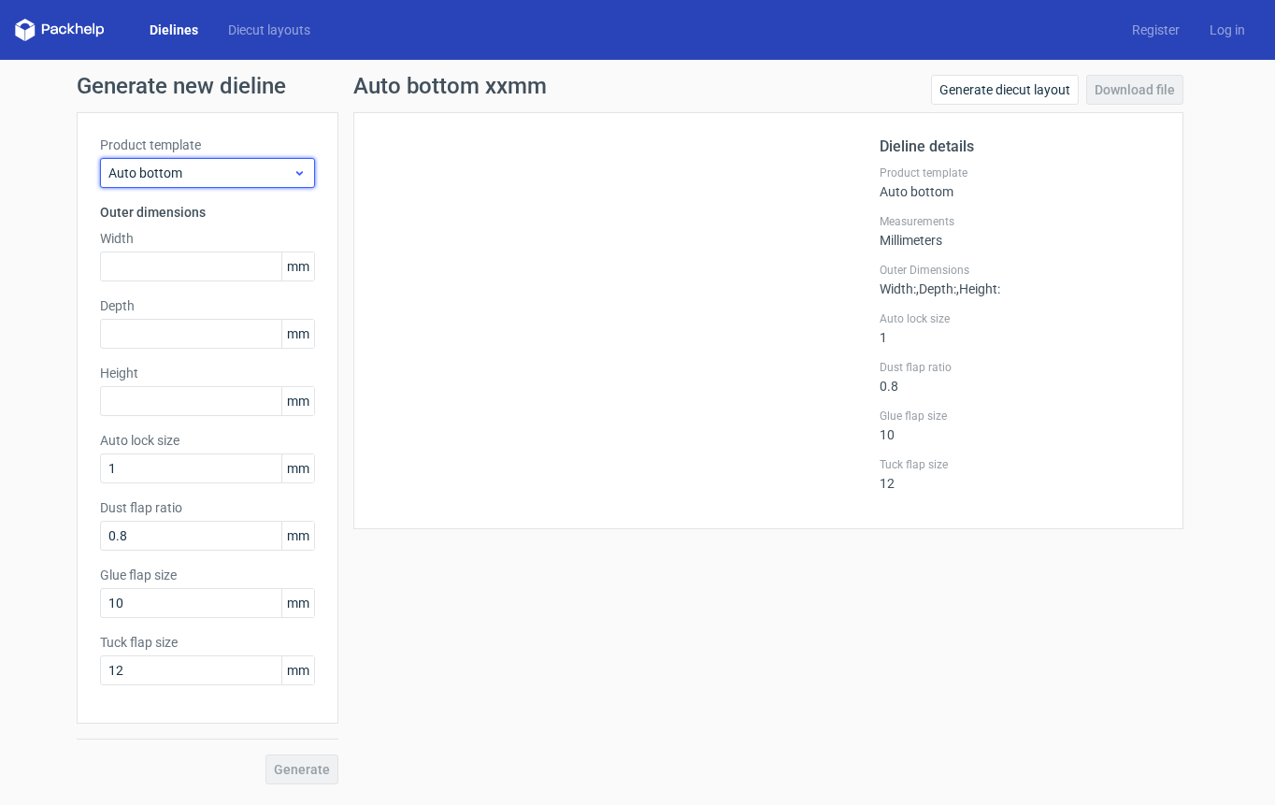
click at [307, 171] on div "Auto bottom" at bounding box center [207, 173] width 215 height 30
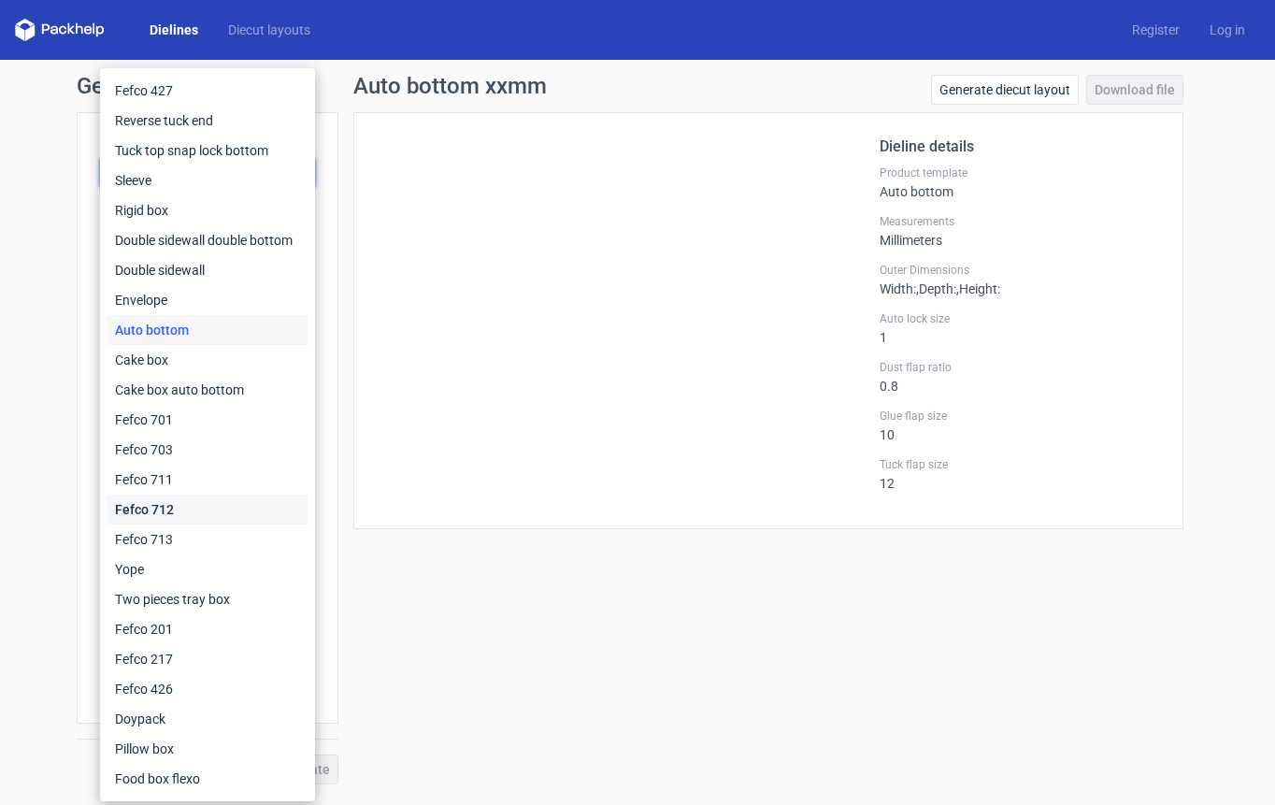
click at [193, 501] on div "Fefco 712" at bounding box center [208, 510] width 200 height 30
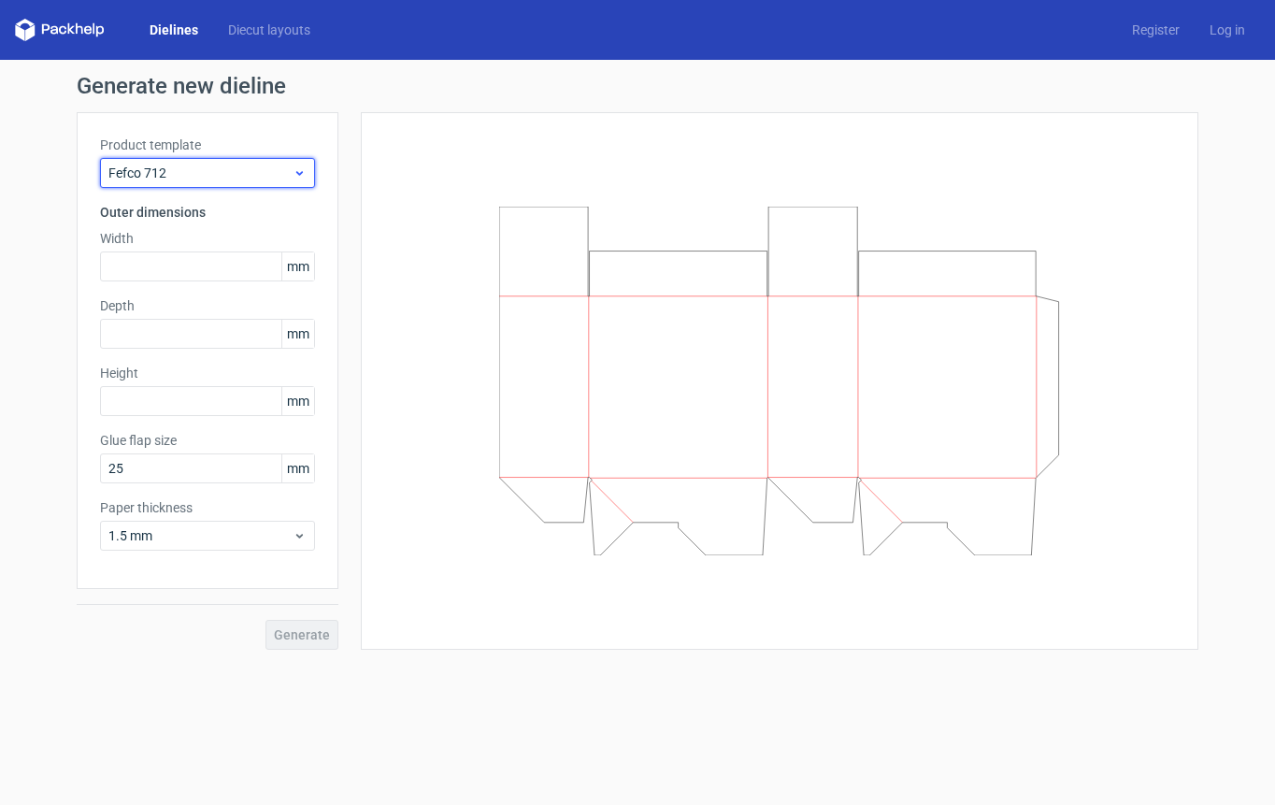
click at [219, 176] on span "Fefco 712" at bounding box center [200, 173] width 184 height 19
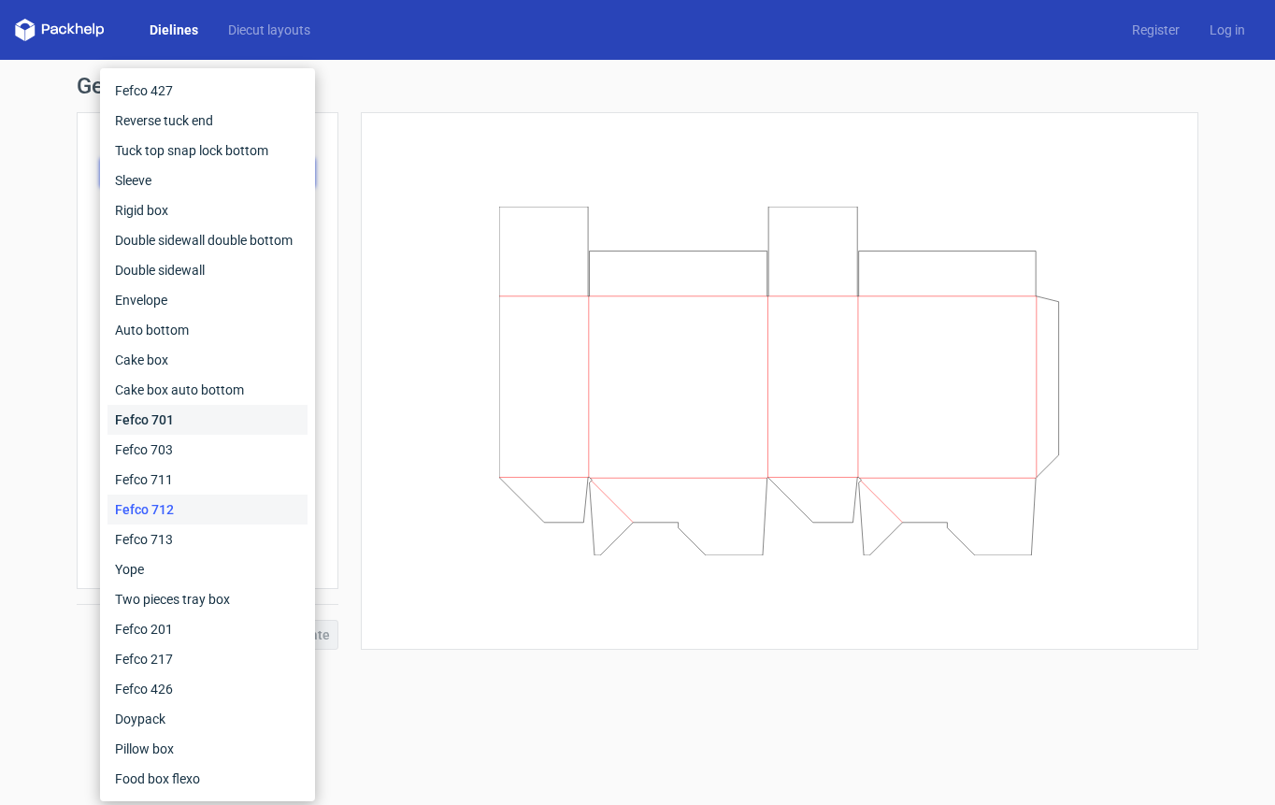
click at [173, 422] on div "Fefco 701" at bounding box center [208, 420] width 200 height 30
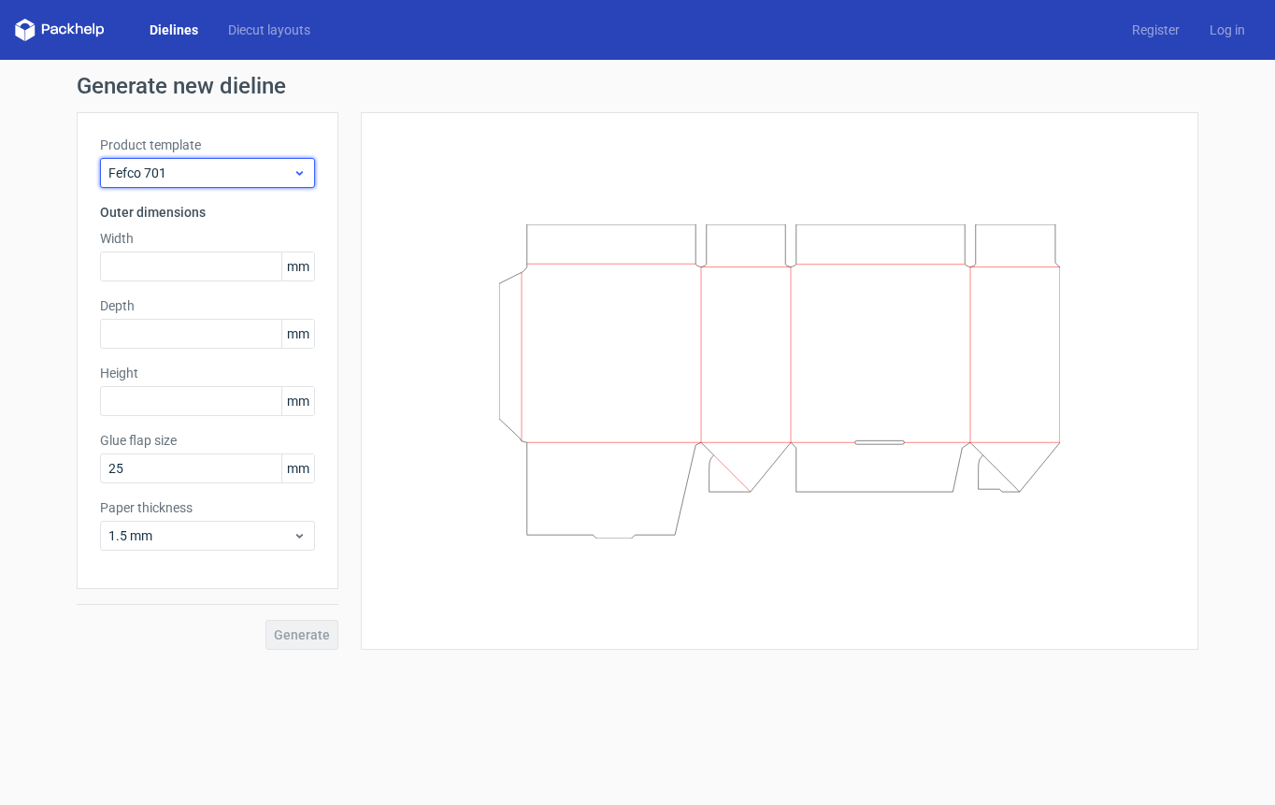
click at [175, 179] on span "Fefco 701" at bounding box center [200, 173] width 184 height 19
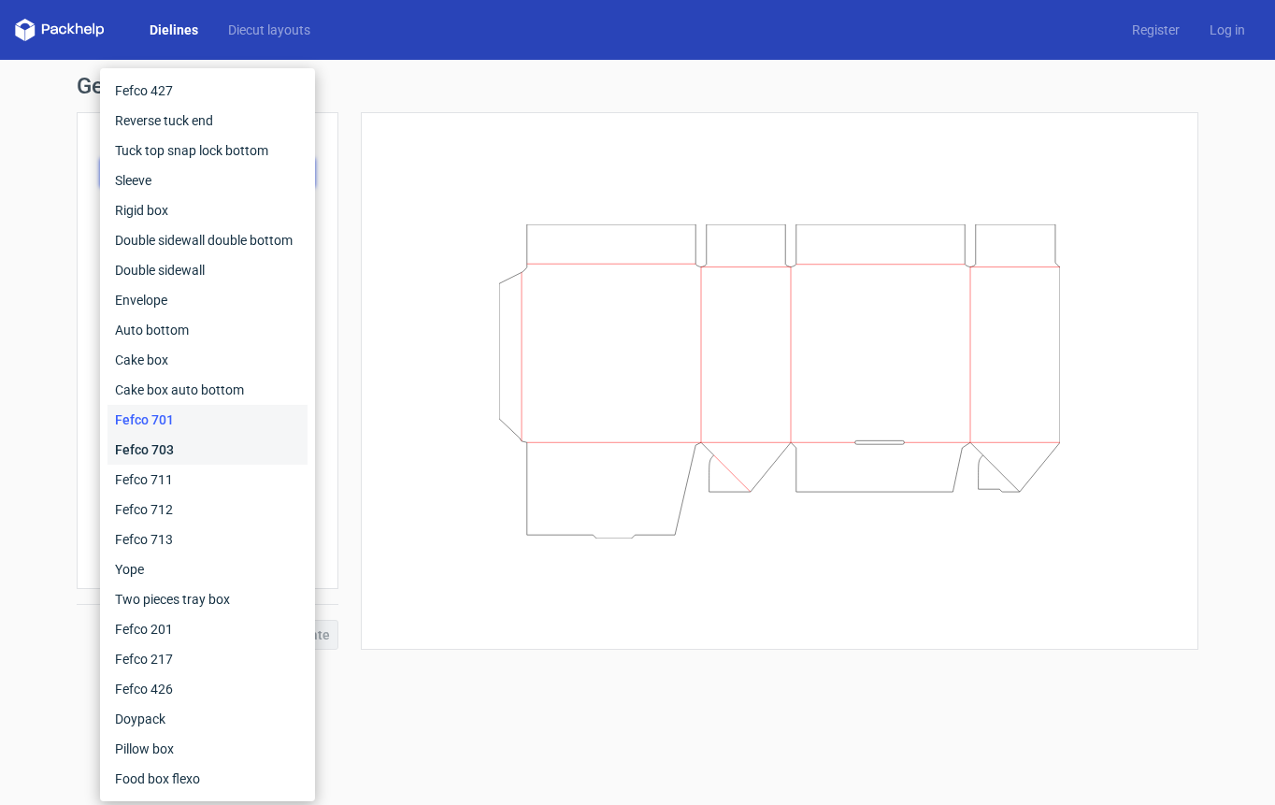
click at [177, 452] on div "Fefco 703" at bounding box center [208, 450] width 200 height 30
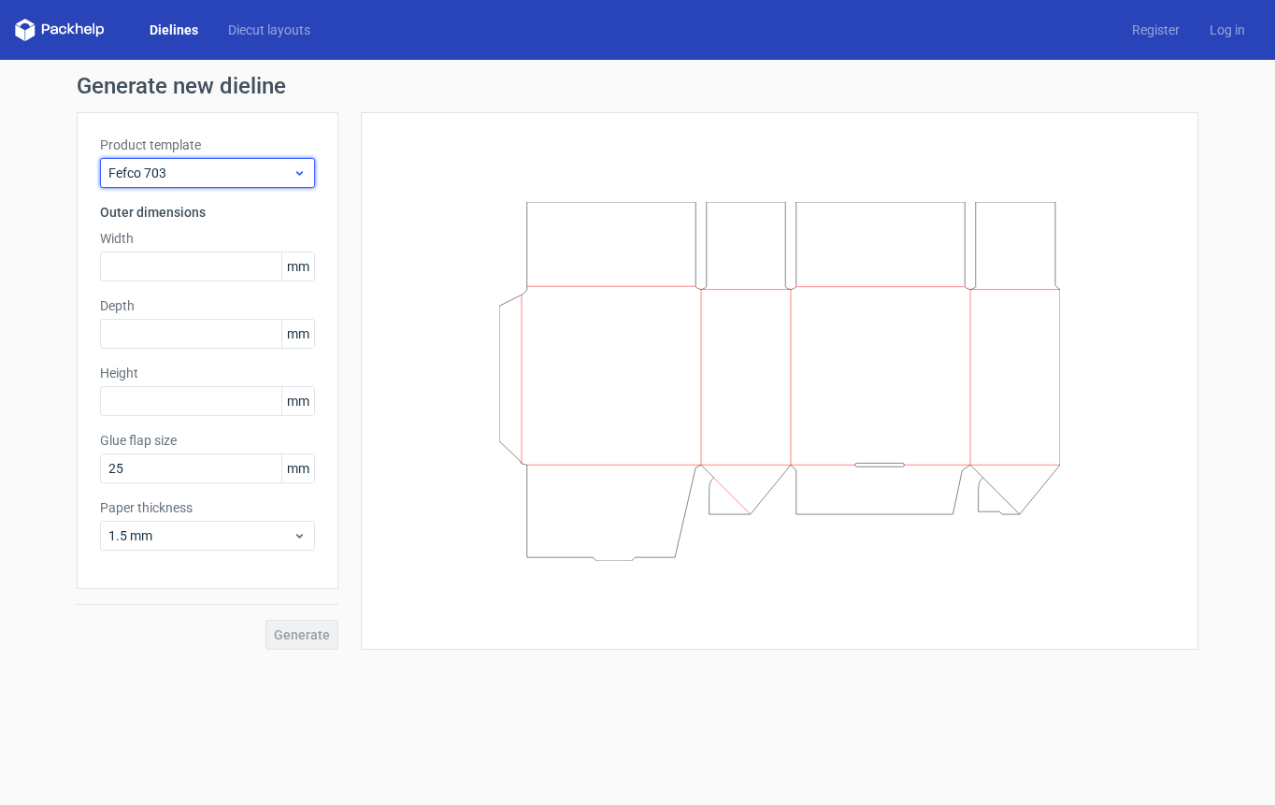
click at [193, 160] on div "Fefco 703" at bounding box center [207, 173] width 215 height 30
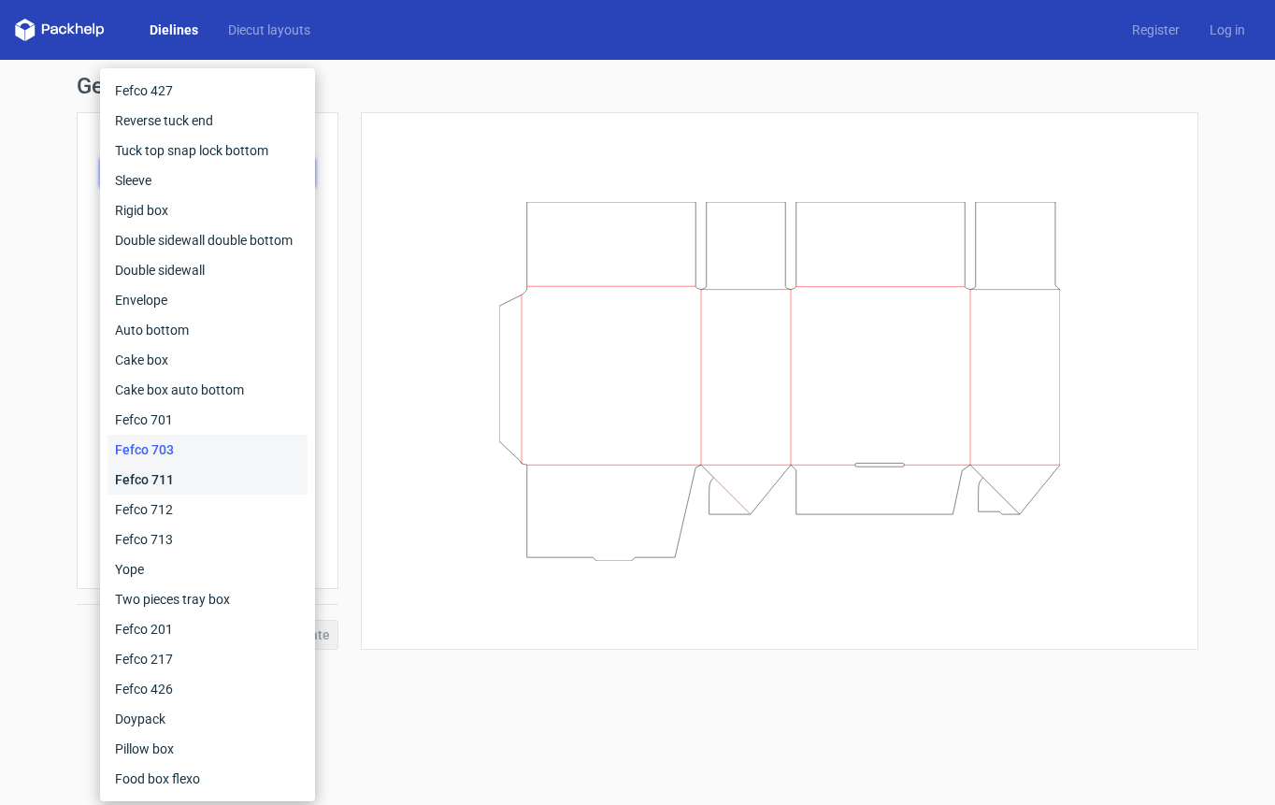
click at [187, 478] on div "Fefco 711" at bounding box center [208, 480] width 200 height 30
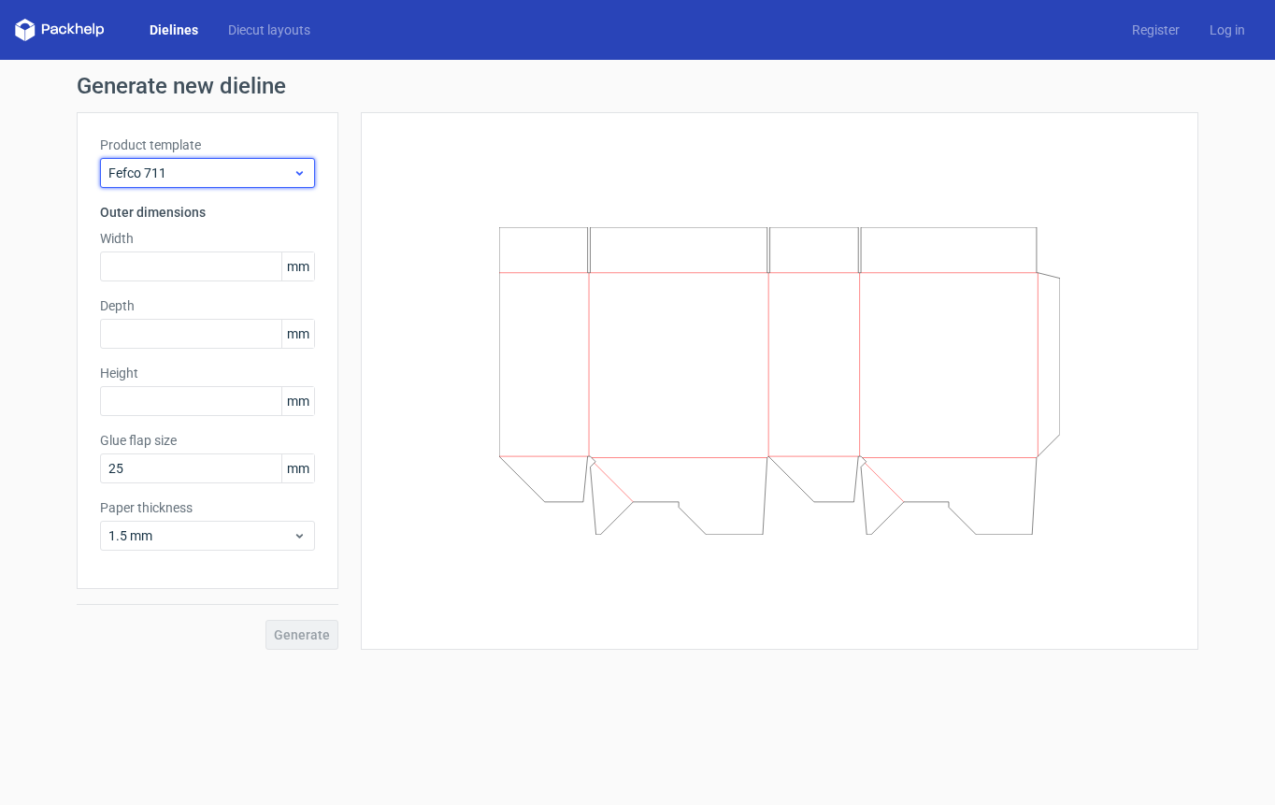
click at [254, 178] on span "Fefco 711" at bounding box center [200, 173] width 184 height 19
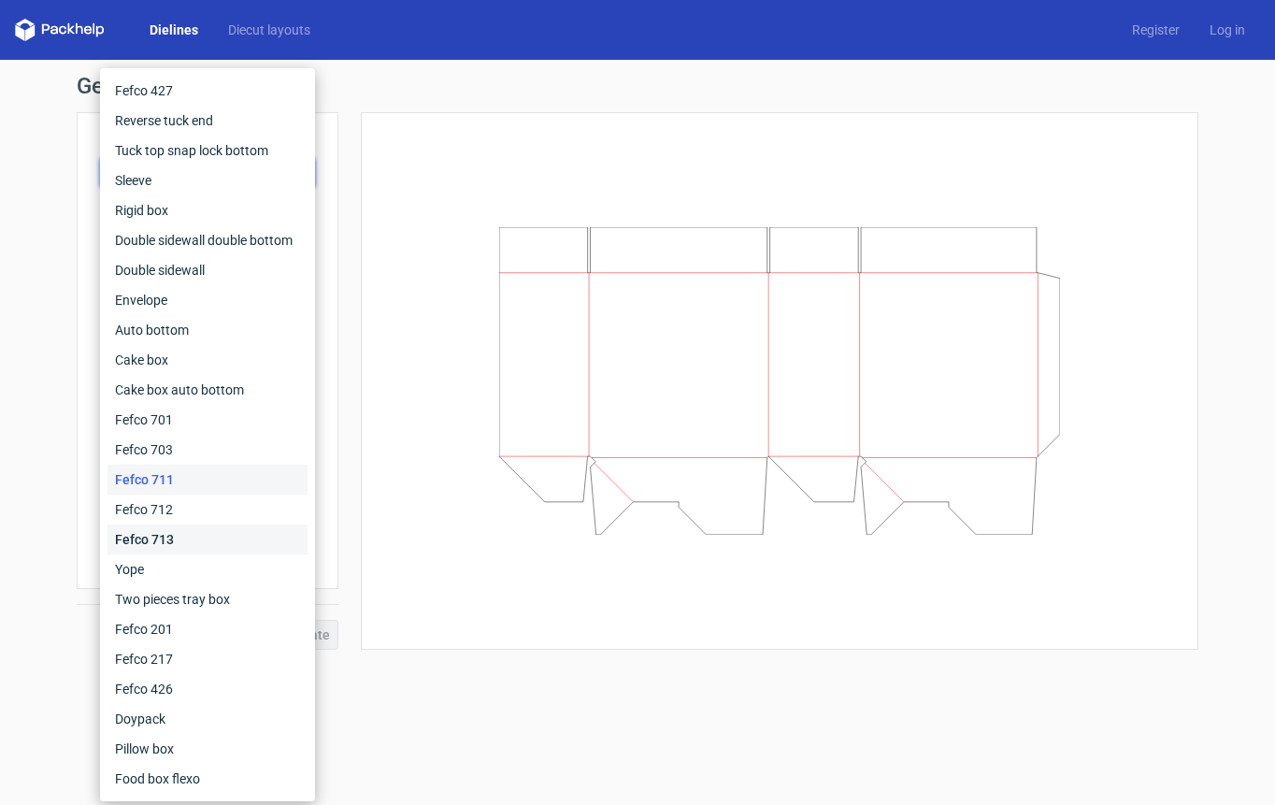
click at [192, 536] on div "Fefco 713" at bounding box center [208, 539] width 200 height 30
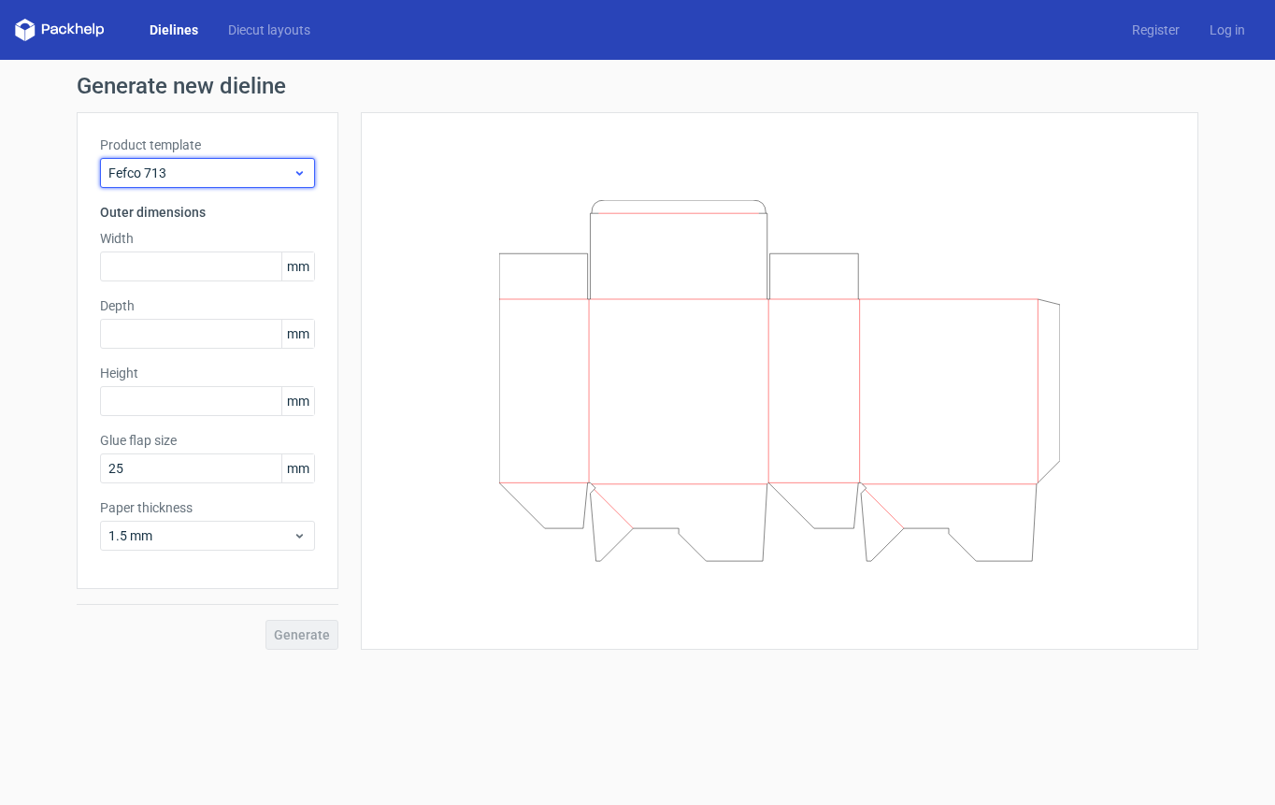
click at [267, 177] on span "Fefco 713" at bounding box center [200, 173] width 184 height 19
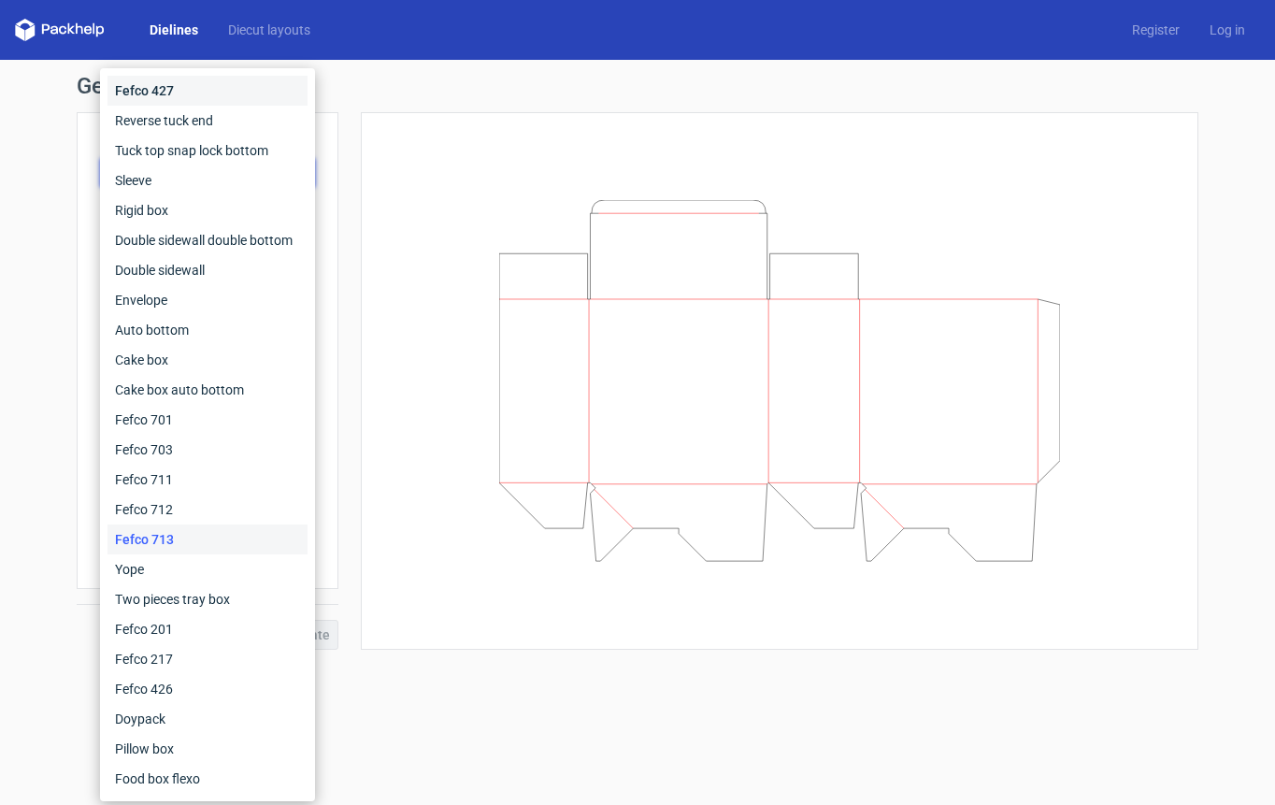
click at [216, 103] on div "Fefco 427" at bounding box center [208, 91] width 200 height 30
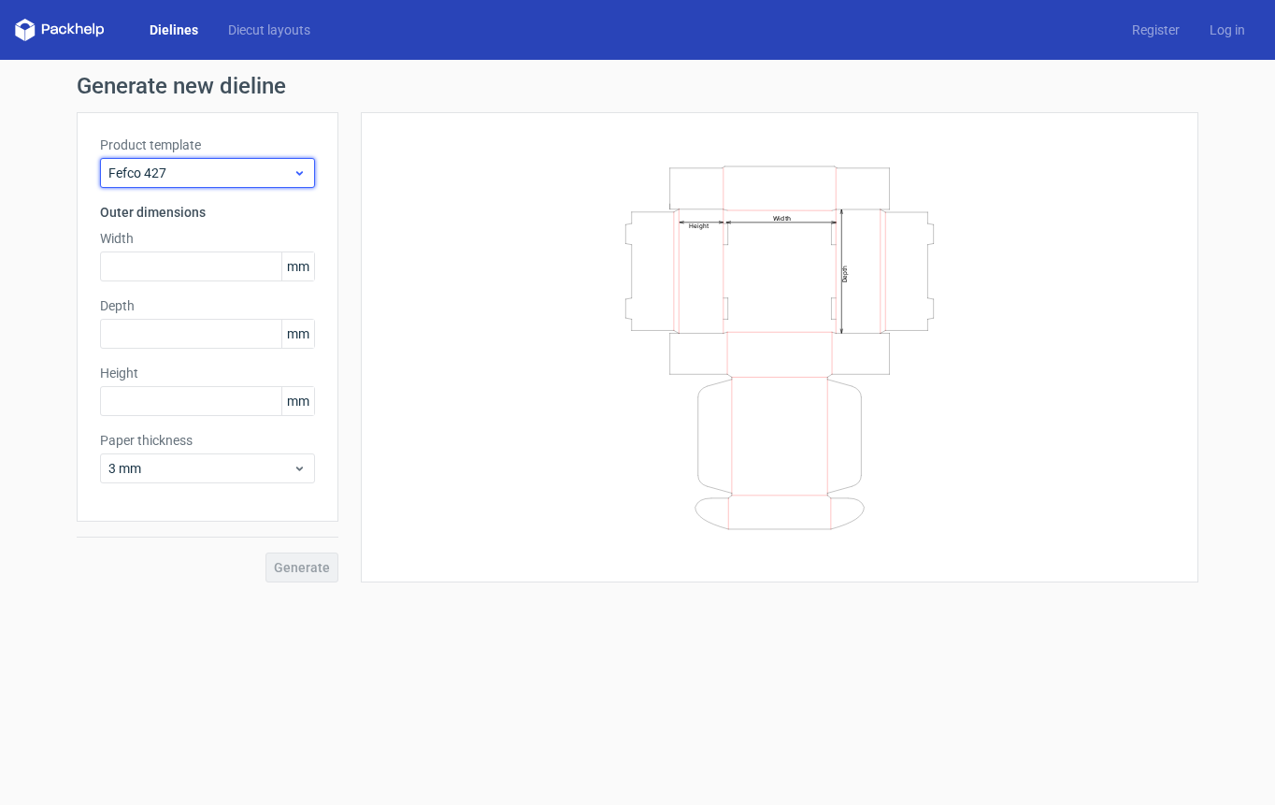
click at [189, 184] on div "Fefco 427" at bounding box center [207, 173] width 215 height 30
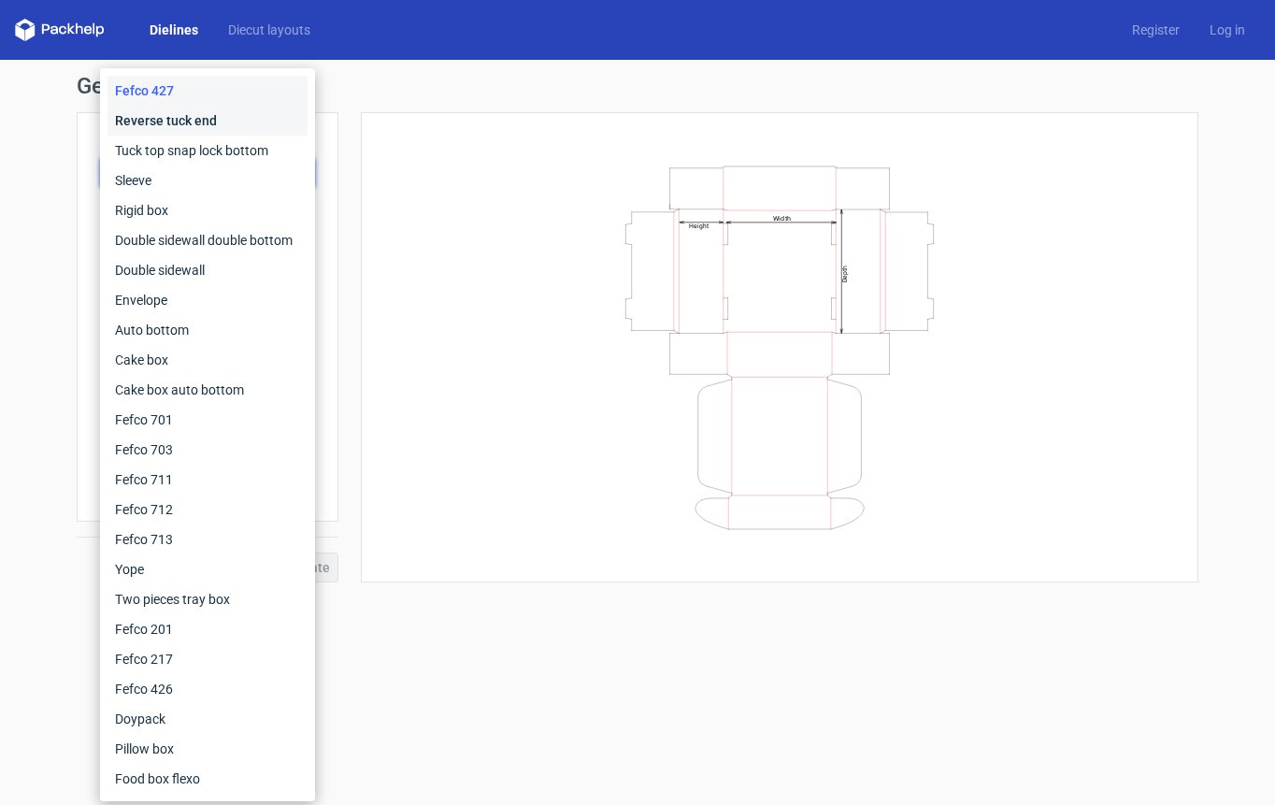
click at [189, 127] on div "Reverse tuck end" at bounding box center [208, 121] width 200 height 30
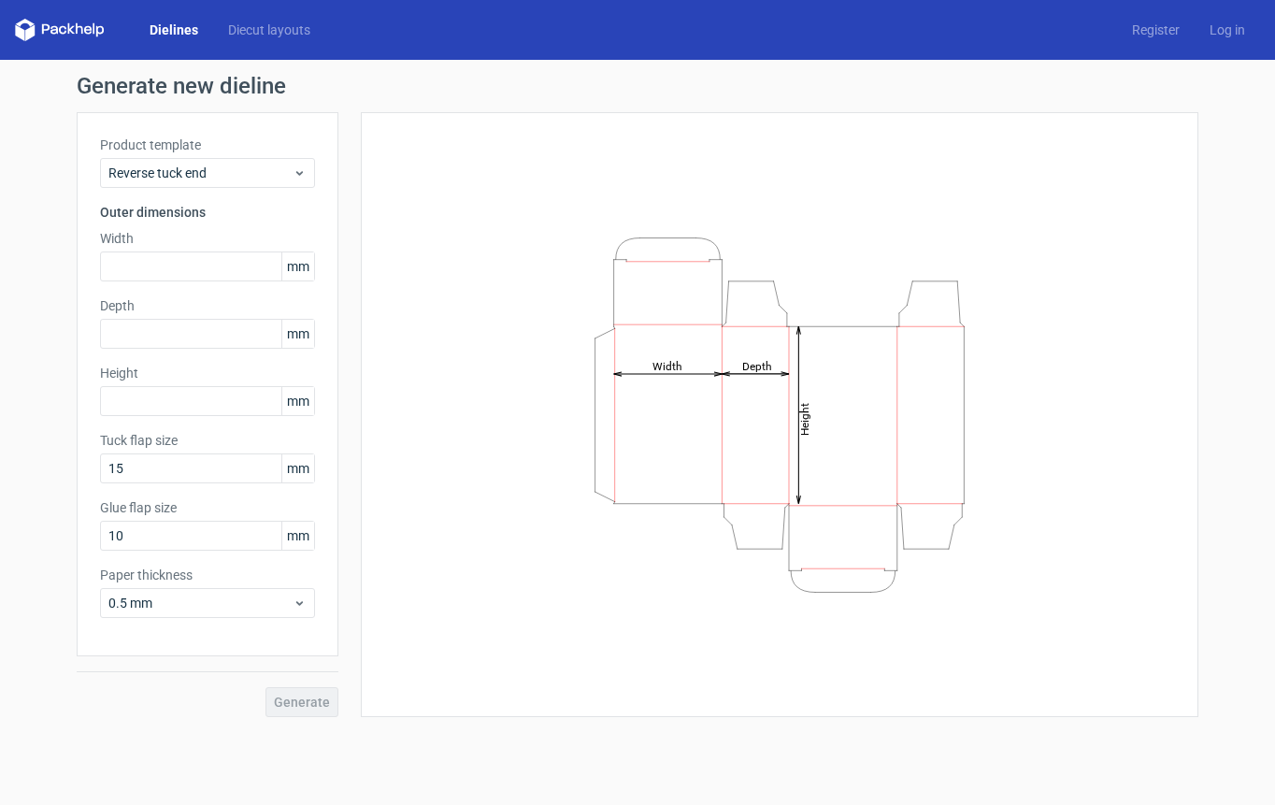
click at [178, 155] on div "Product template Reverse tuck end" at bounding box center [207, 162] width 215 height 52
click at [174, 164] on span "Reverse tuck end" at bounding box center [200, 173] width 184 height 19
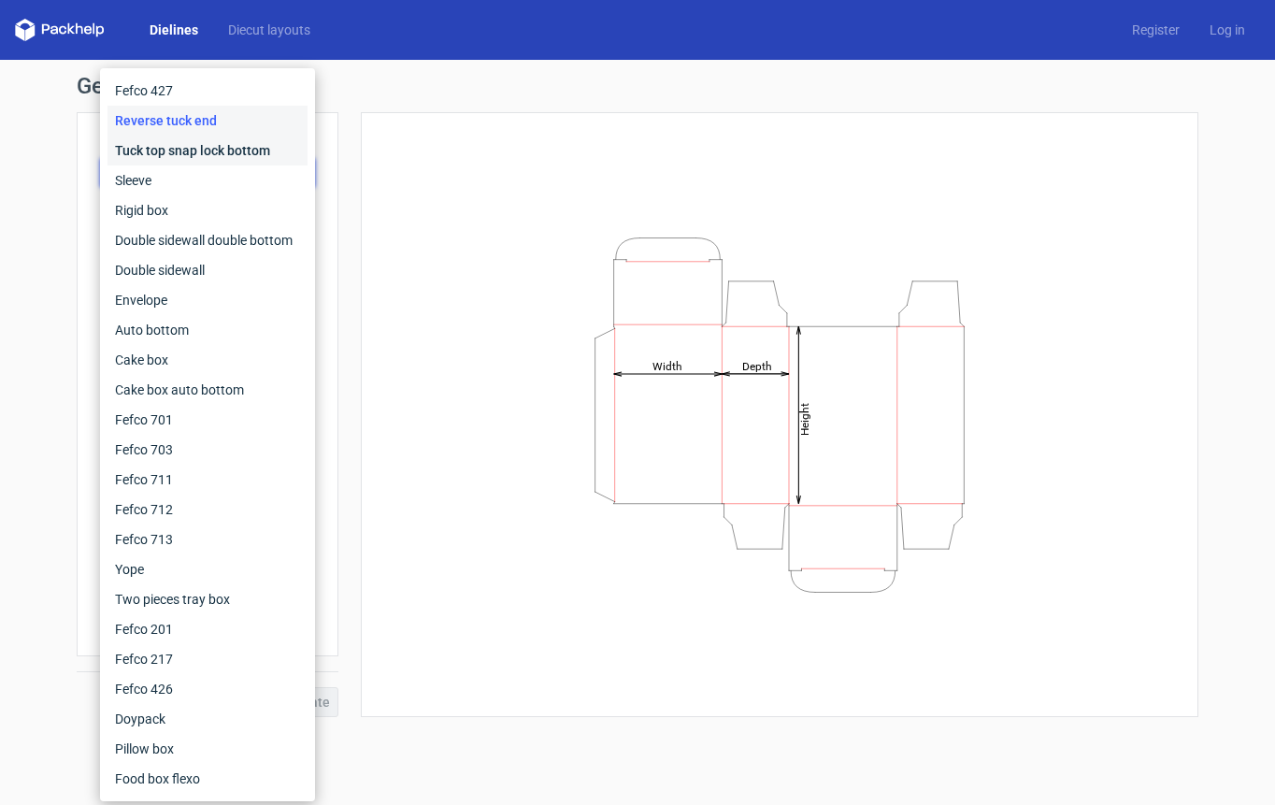
click at [175, 153] on div "Tuck top snap lock bottom" at bounding box center [208, 151] width 200 height 30
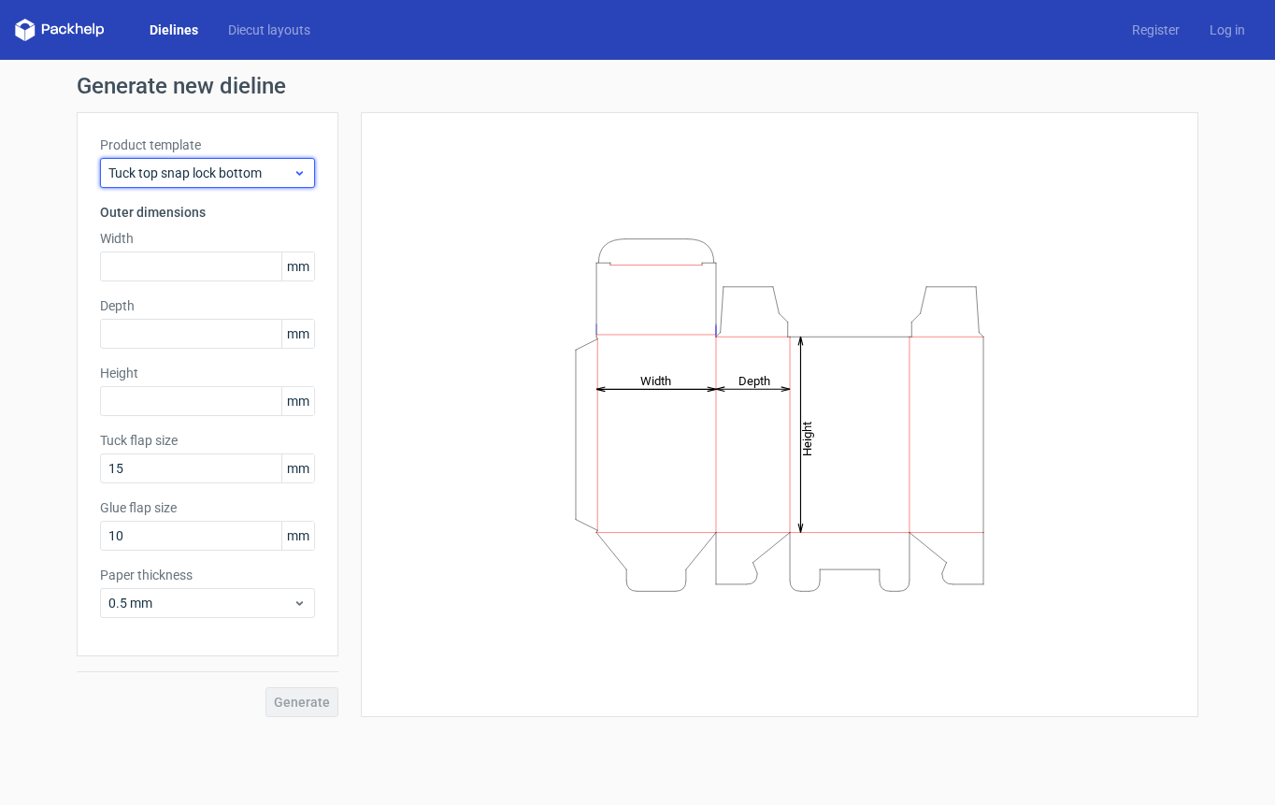
click at [171, 166] on span "Tuck top snap lock bottom" at bounding box center [200, 173] width 184 height 19
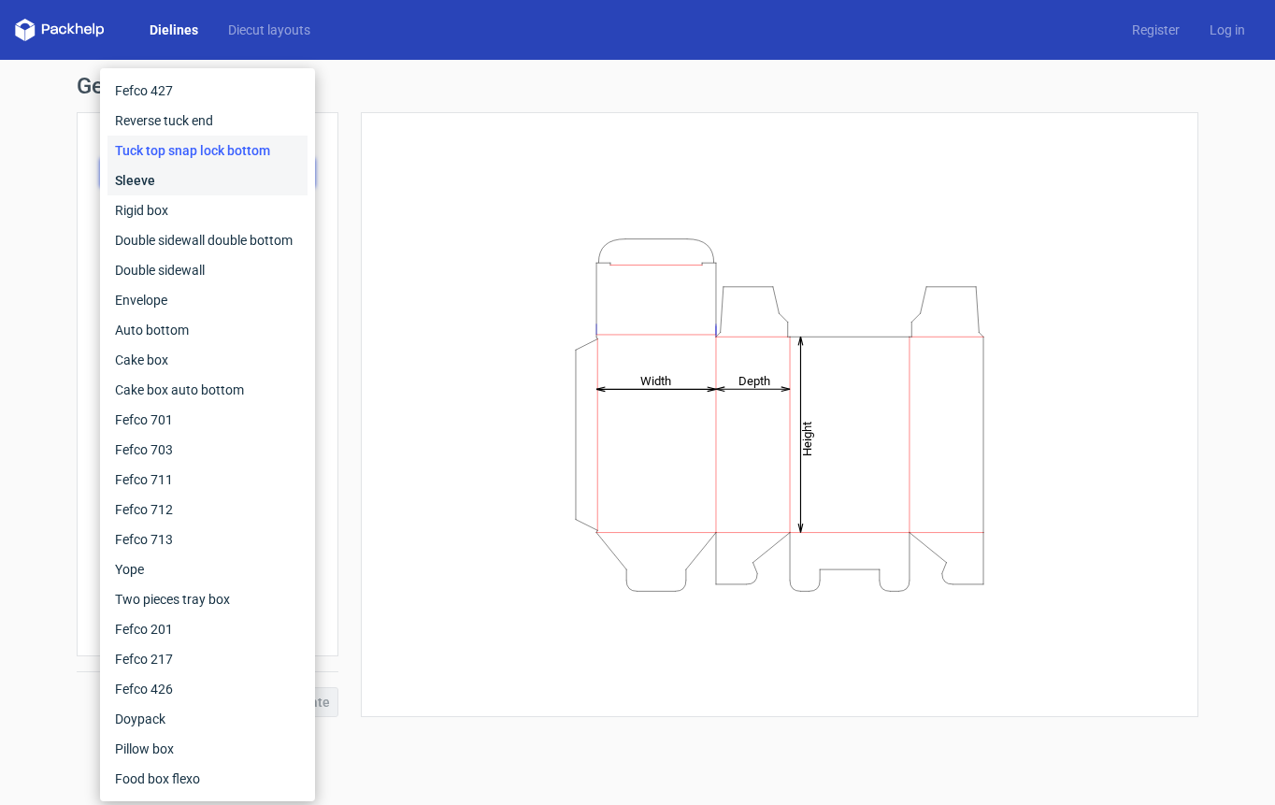
click at [158, 181] on div "Sleeve" at bounding box center [208, 180] width 200 height 30
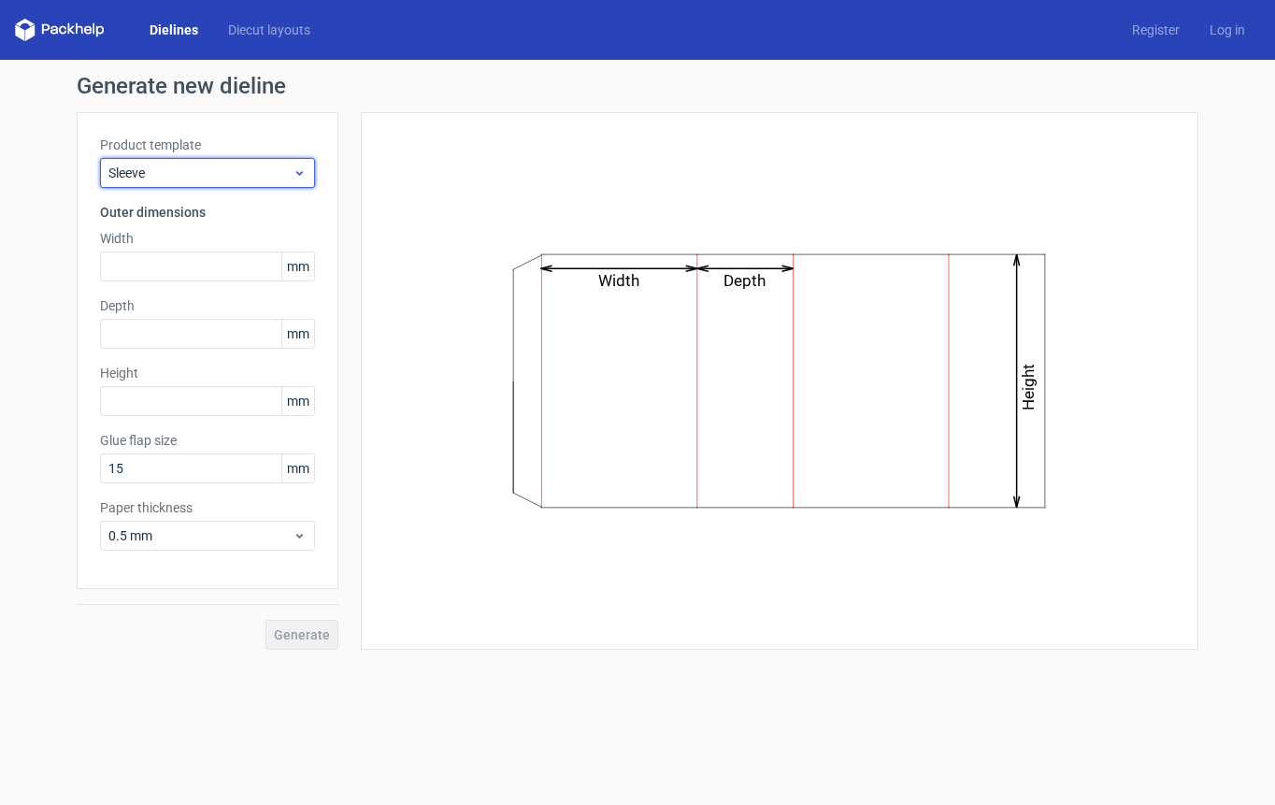
click at [160, 179] on span "Sleeve" at bounding box center [200, 173] width 184 height 19
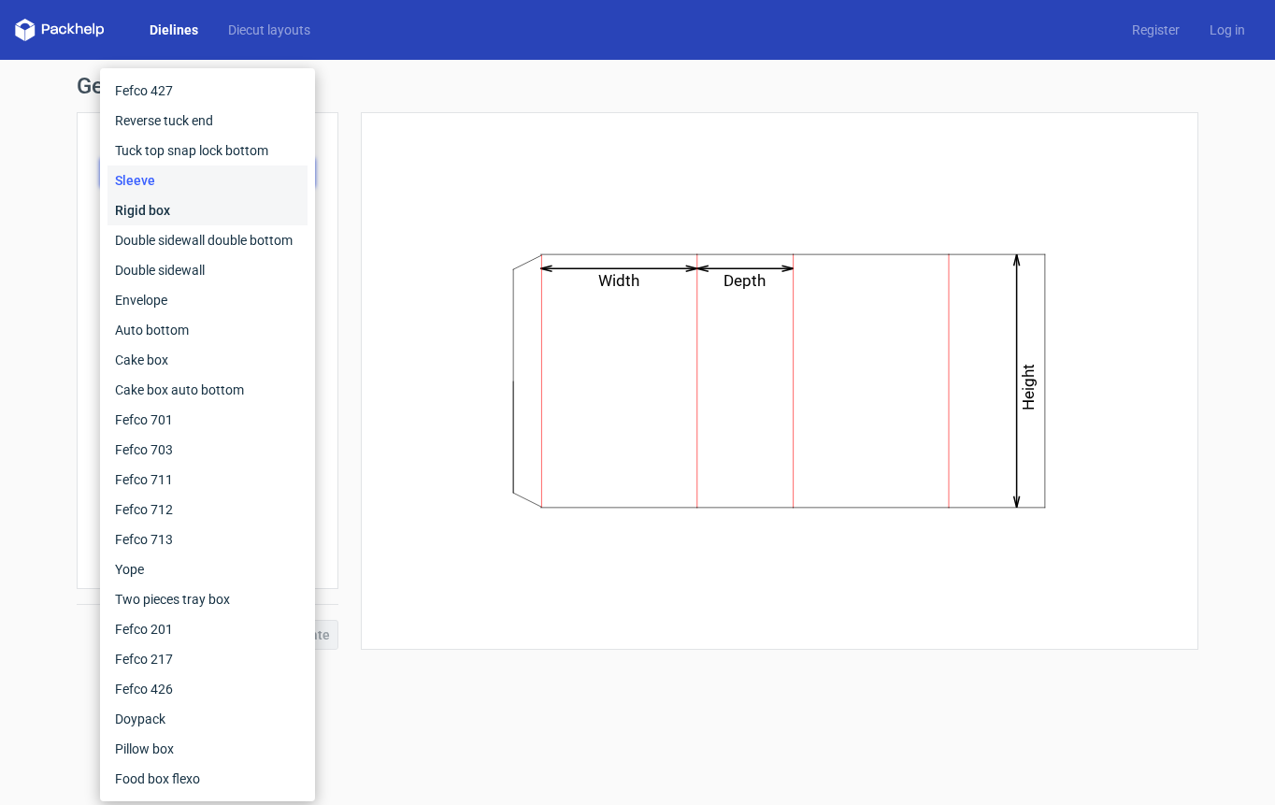
click at [159, 217] on div "Rigid box" at bounding box center [208, 210] width 200 height 30
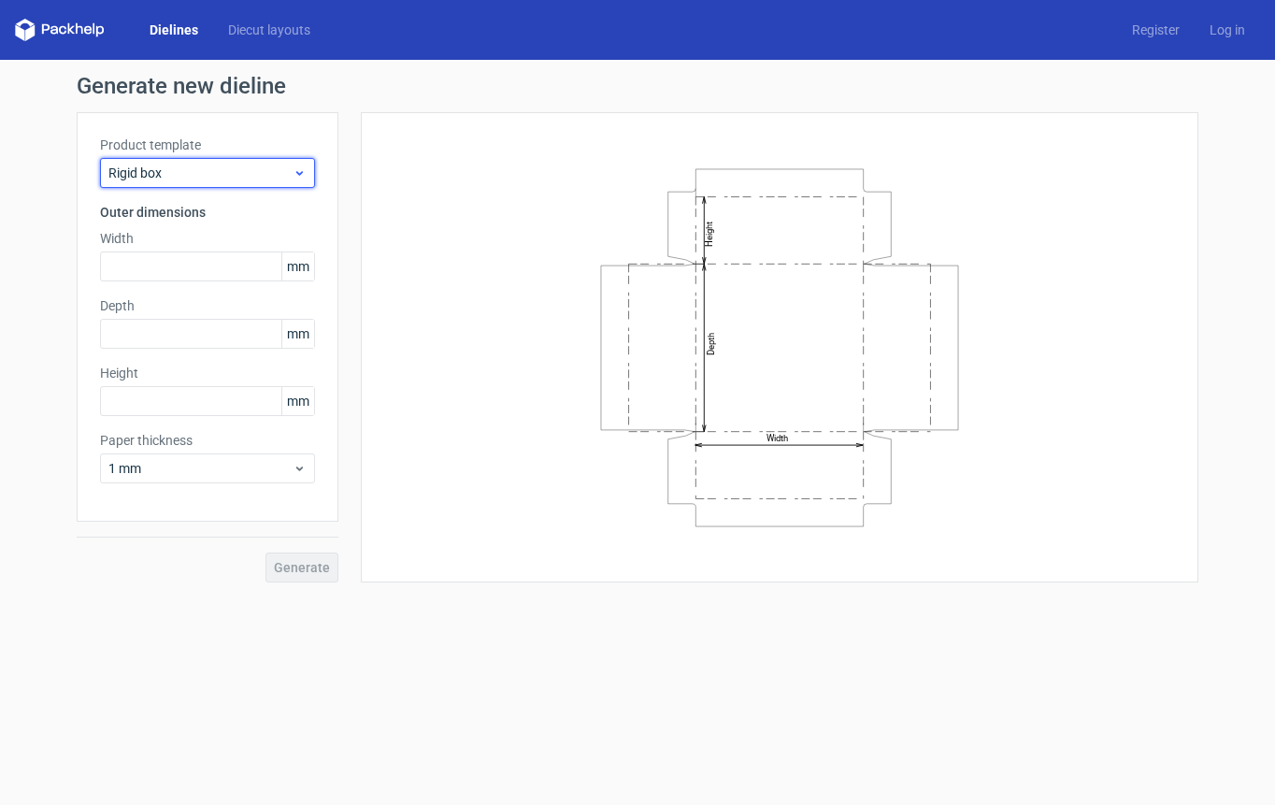
click at [171, 169] on span "Rigid box" at bounding box center [200, 173] width 184 height 19
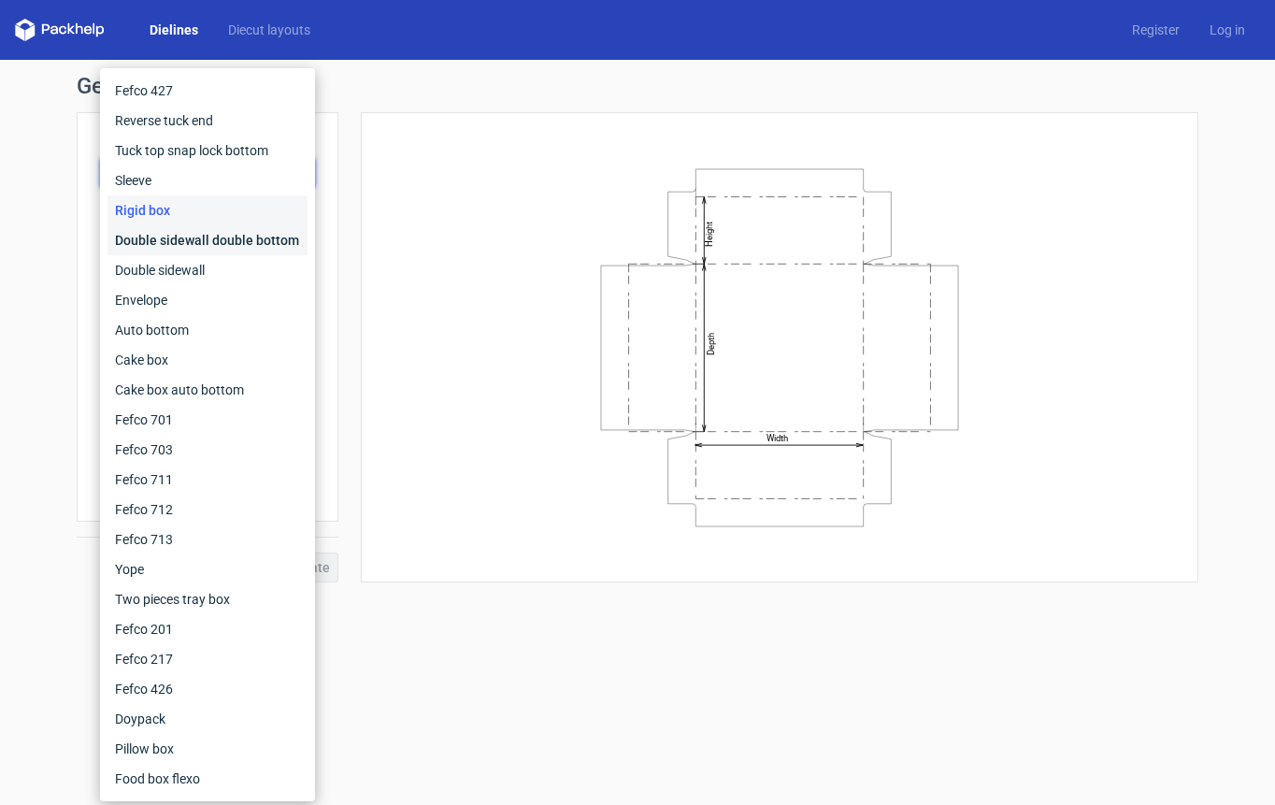
click at [165, 237] on div "Double sidewall double bottom" at bounding box center [208, 240] width 200 height 30
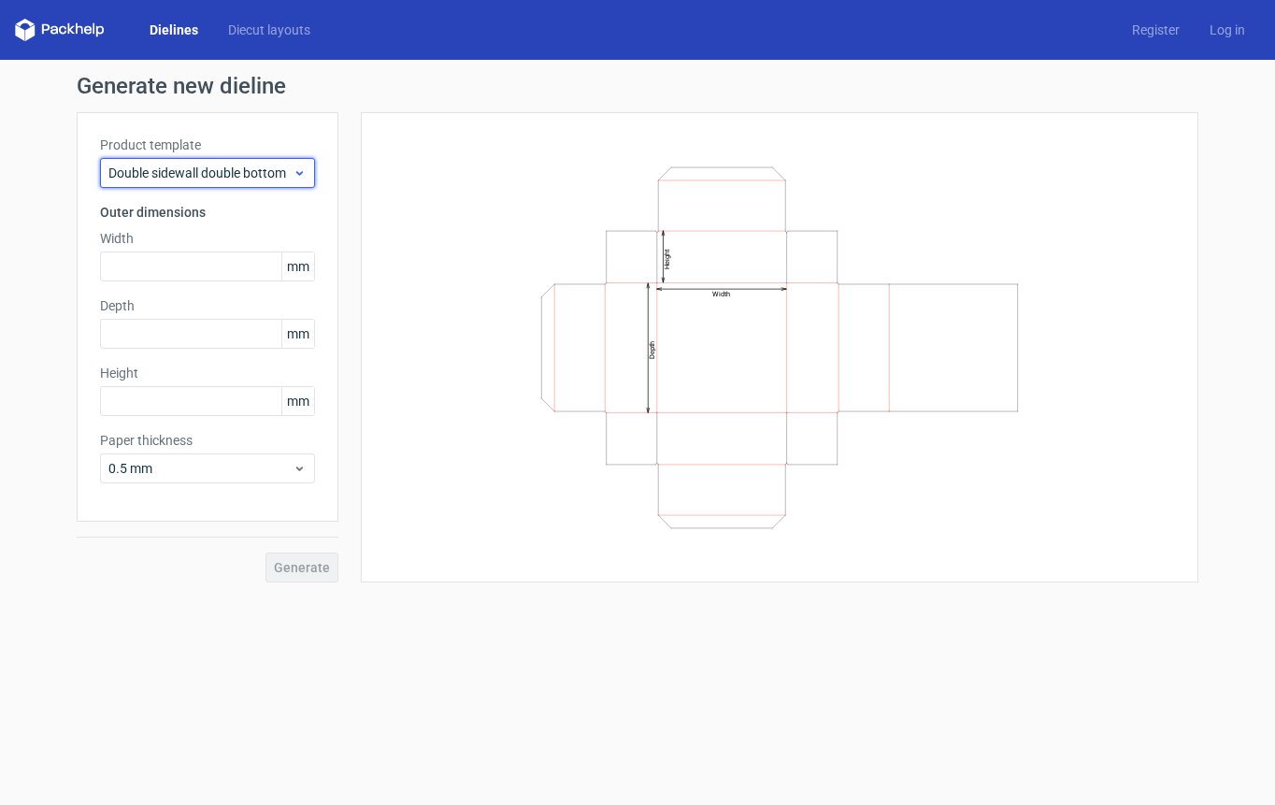
click at [166, 168] on span "Double sidewall double bottom" at bounding box center [200, 173] width 184 height 19
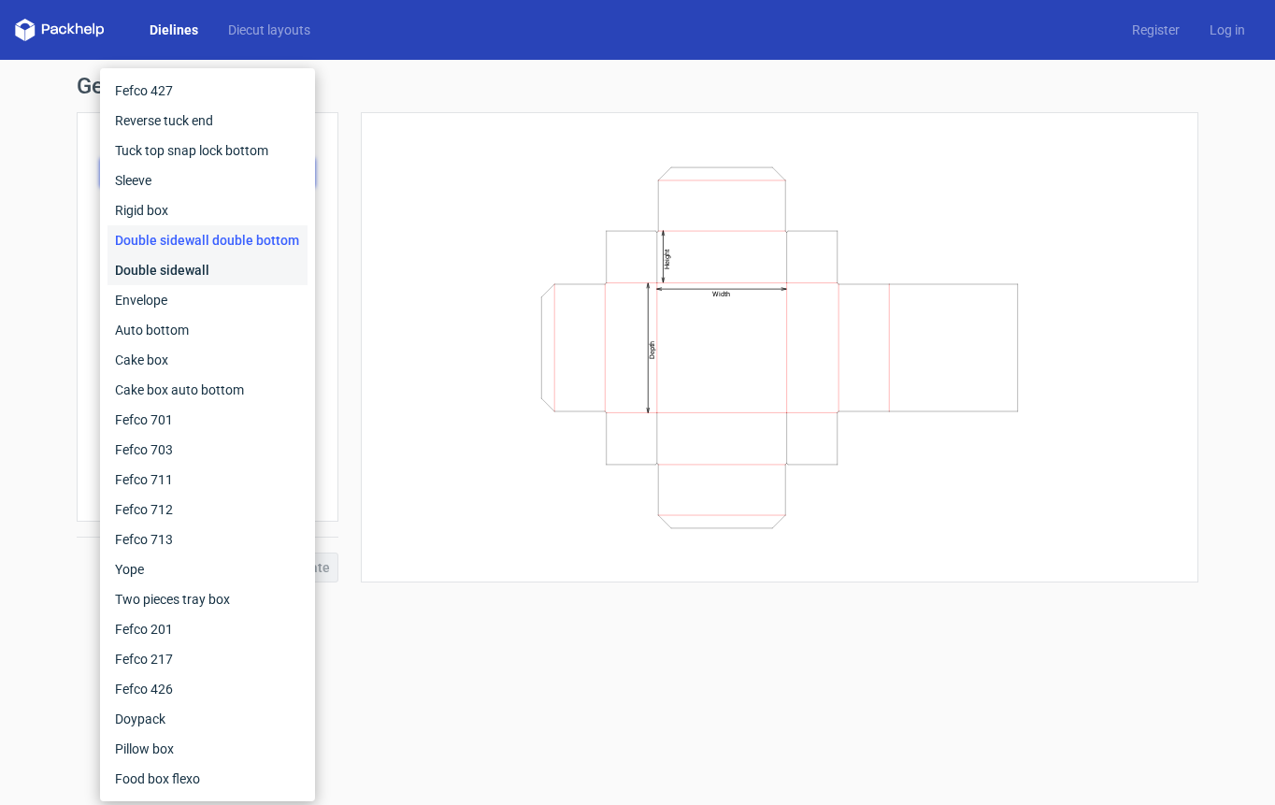
click at [163, 262] on div "Double sidewall" at bounding box center [208, 270] width 200 height 30
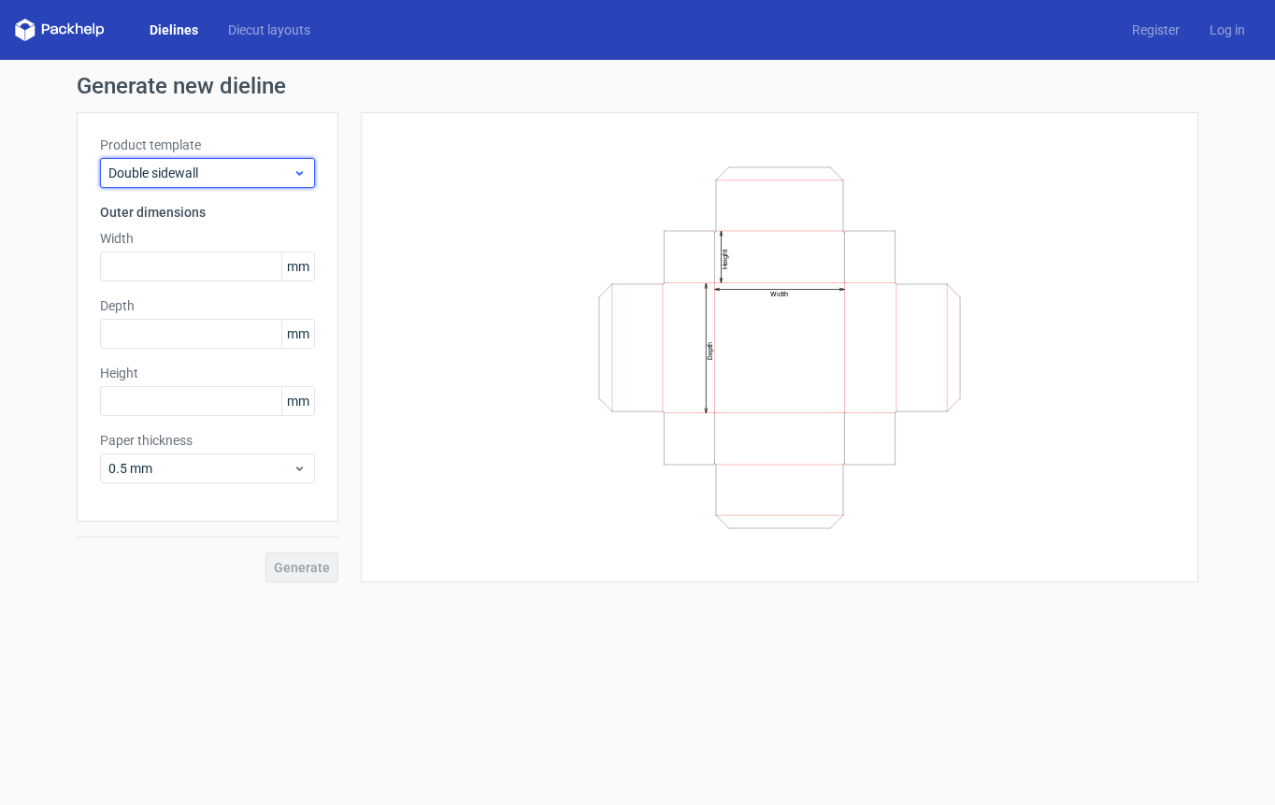
click at [171, 179] on span "Double sidewall" at bounding box center [200, 173] width 184 height 19
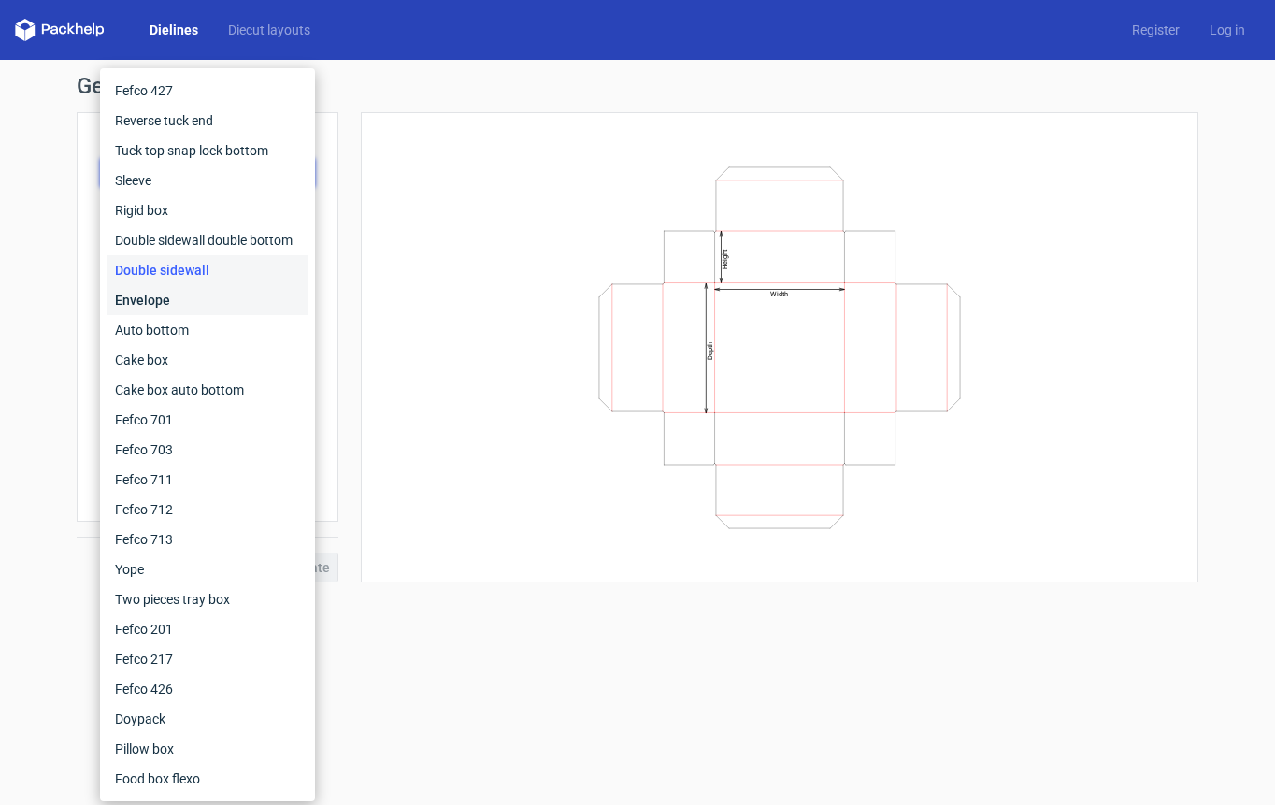
click at [172, 301] on div "Envelope" at bounding box center [208, 300] width 200 height 30
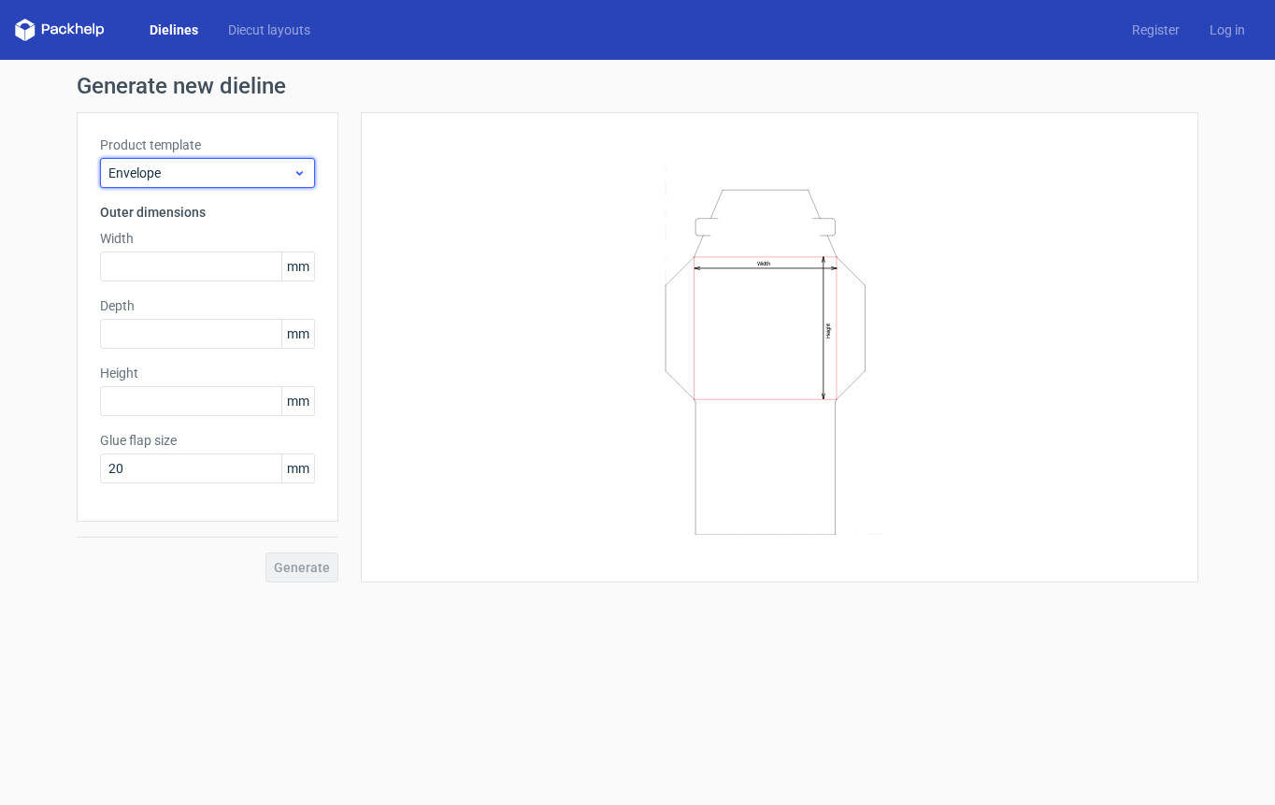
click at [210, 164] on span "Envelope" at bounding box center [200, 173] width 184 height 19
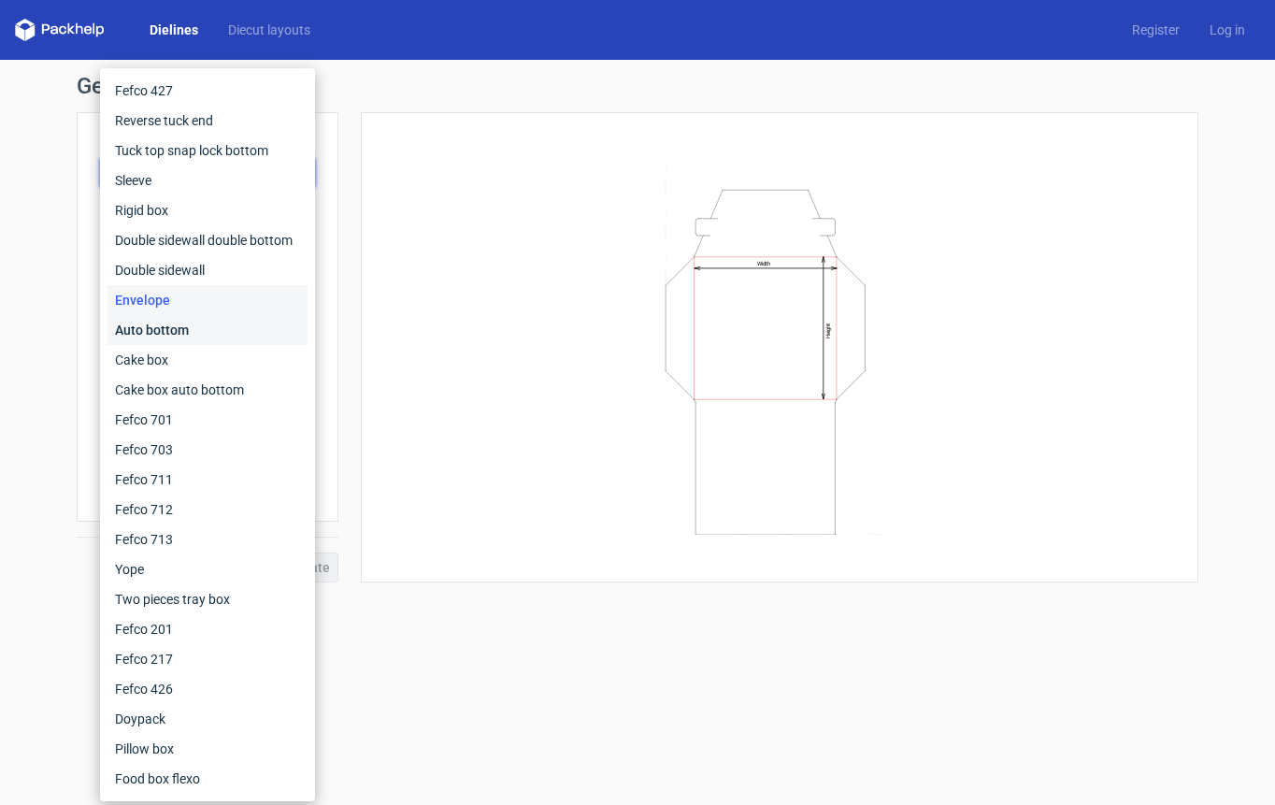
click at [168, 340] on div "Auto bottom" at bounding box center [208, 330] width 200 height 30
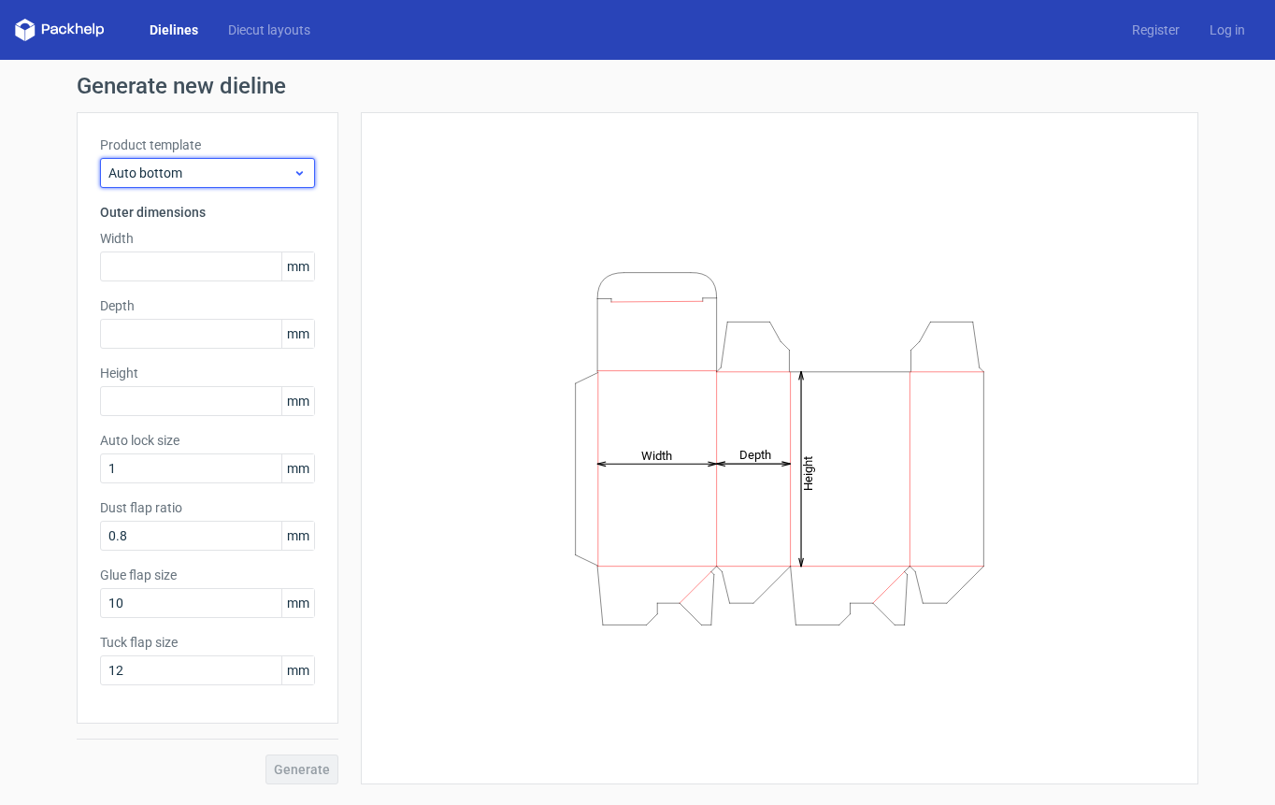
click at [208, 169] on span "Auto bottom" at bounding box center [200, 173] width 184 height 19
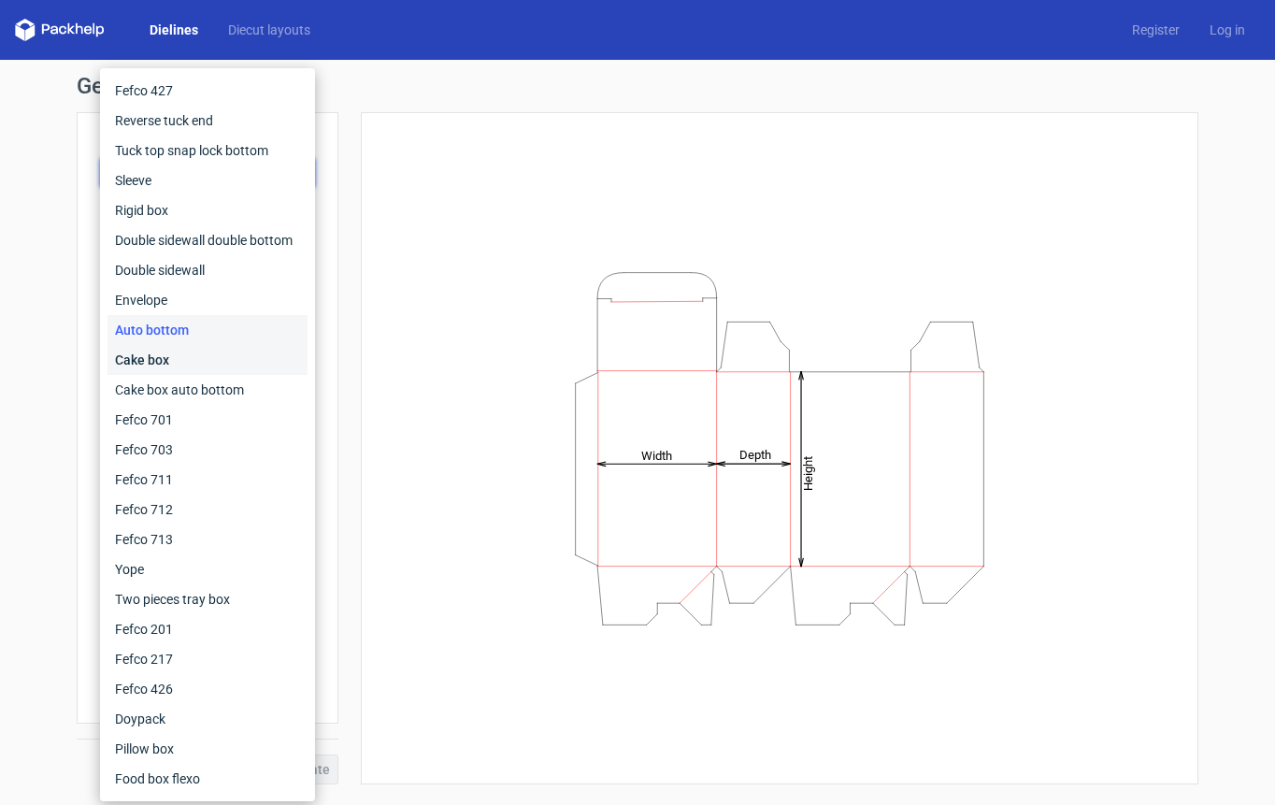
click at [161, 365] on div "Cake box" at bounding box center [208, 360] width 200 height 30
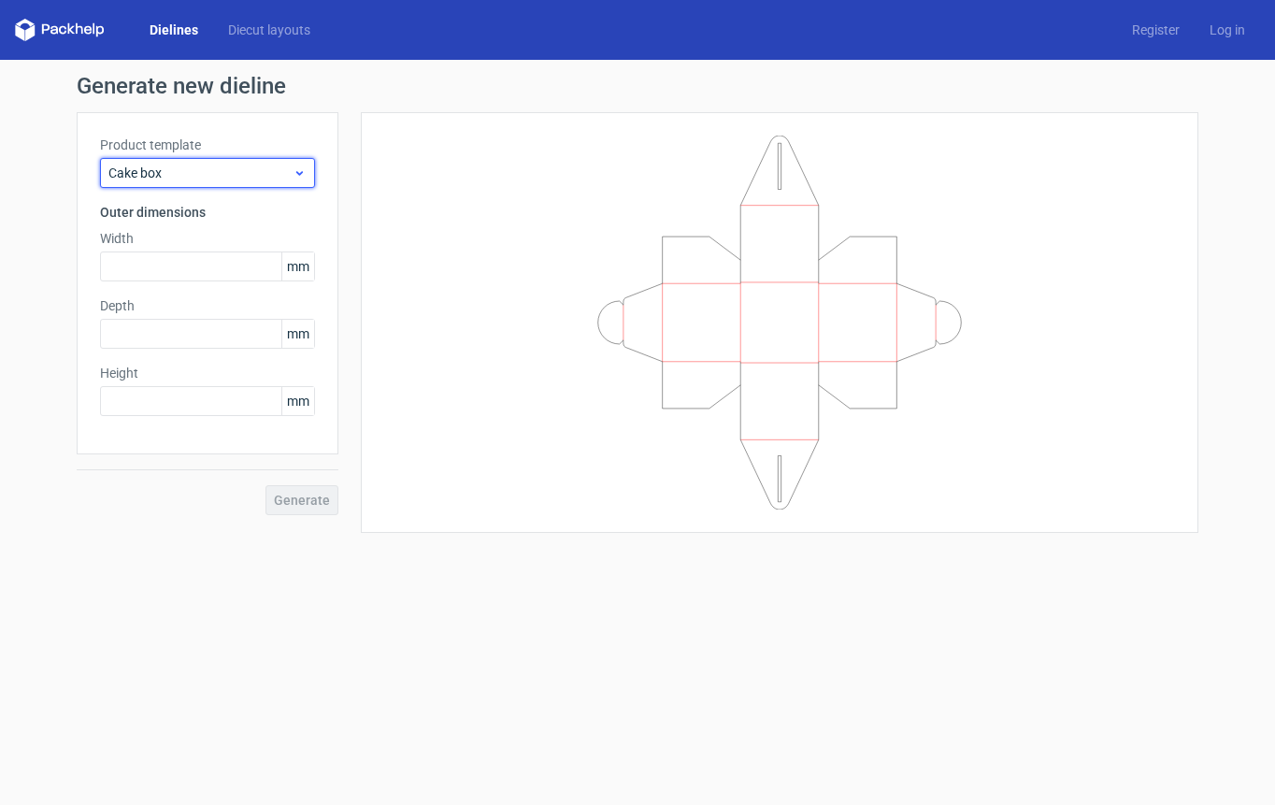
click at [182, 183] on div "Cake box" at bounding box center [207, 173] width 215 height 30
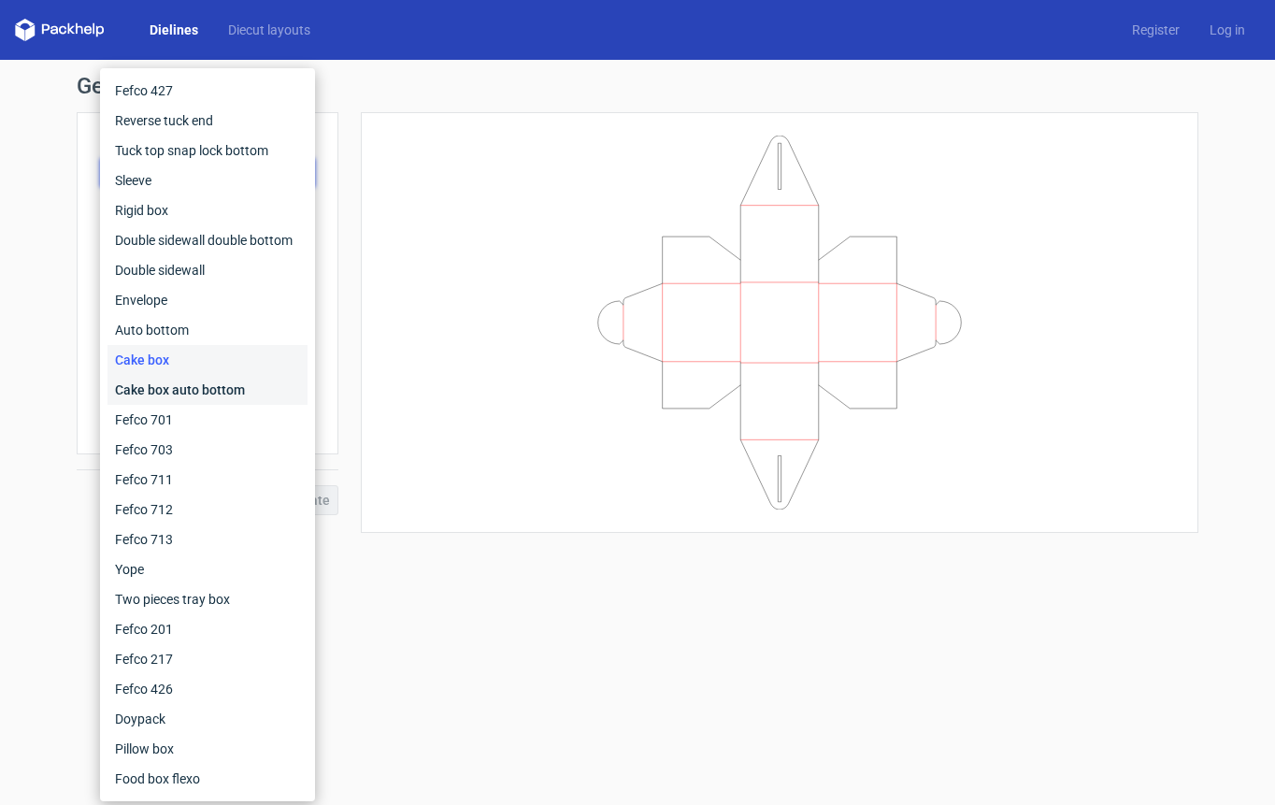
click at [158, 391] on div "Cake box auto bottom" at bounding box center [208, 390] width 200 height 30
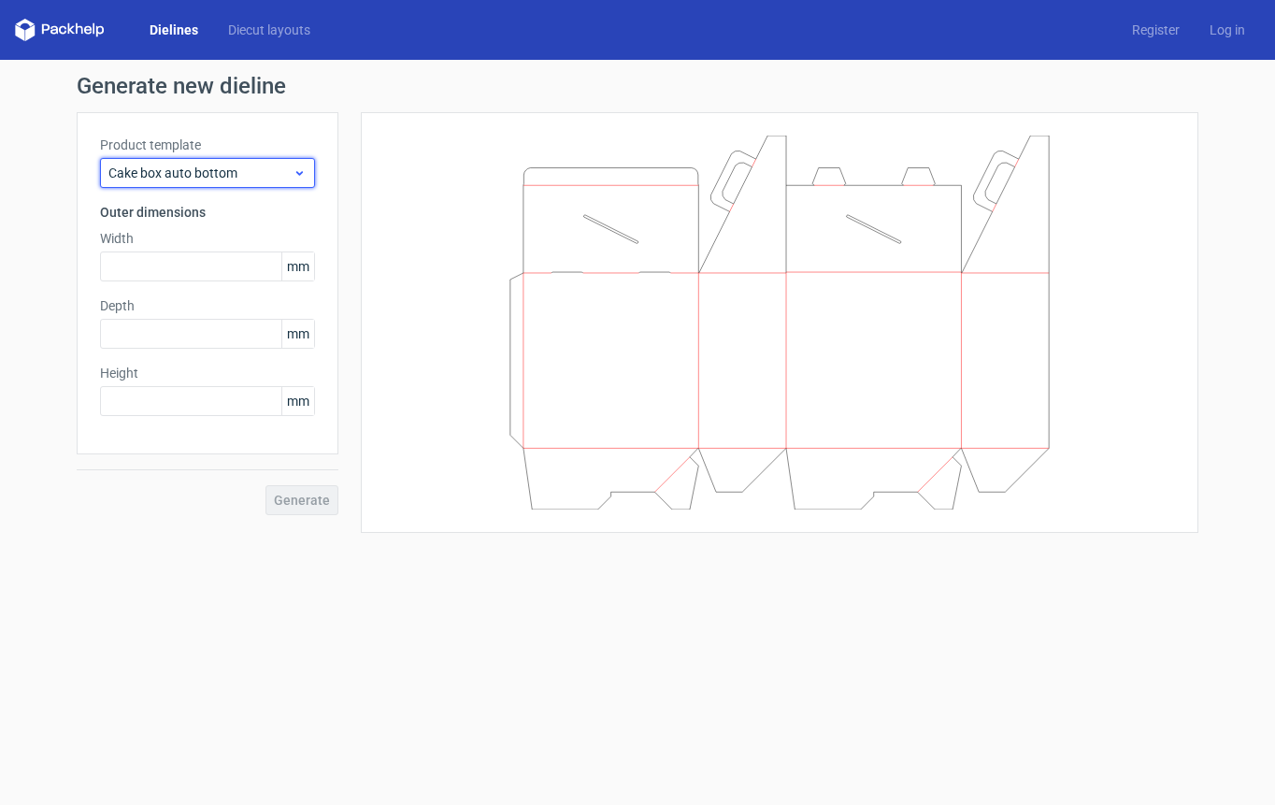
click at [194, 167] on span "Cake box auto bottom" at bounding box center [200, 173] width 184 height 19
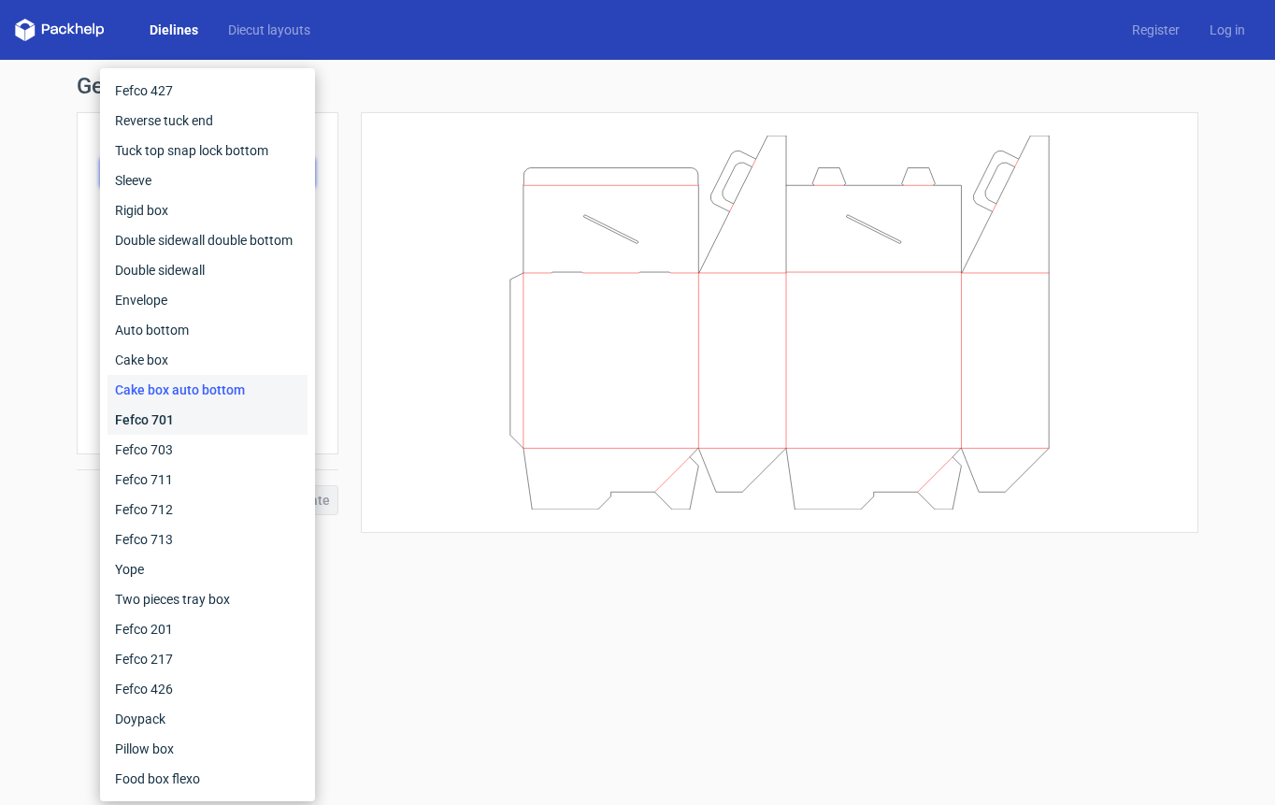
click at [130, 424] on div "Fefco 701" at bounding box center [208, 420] width 200 height 30
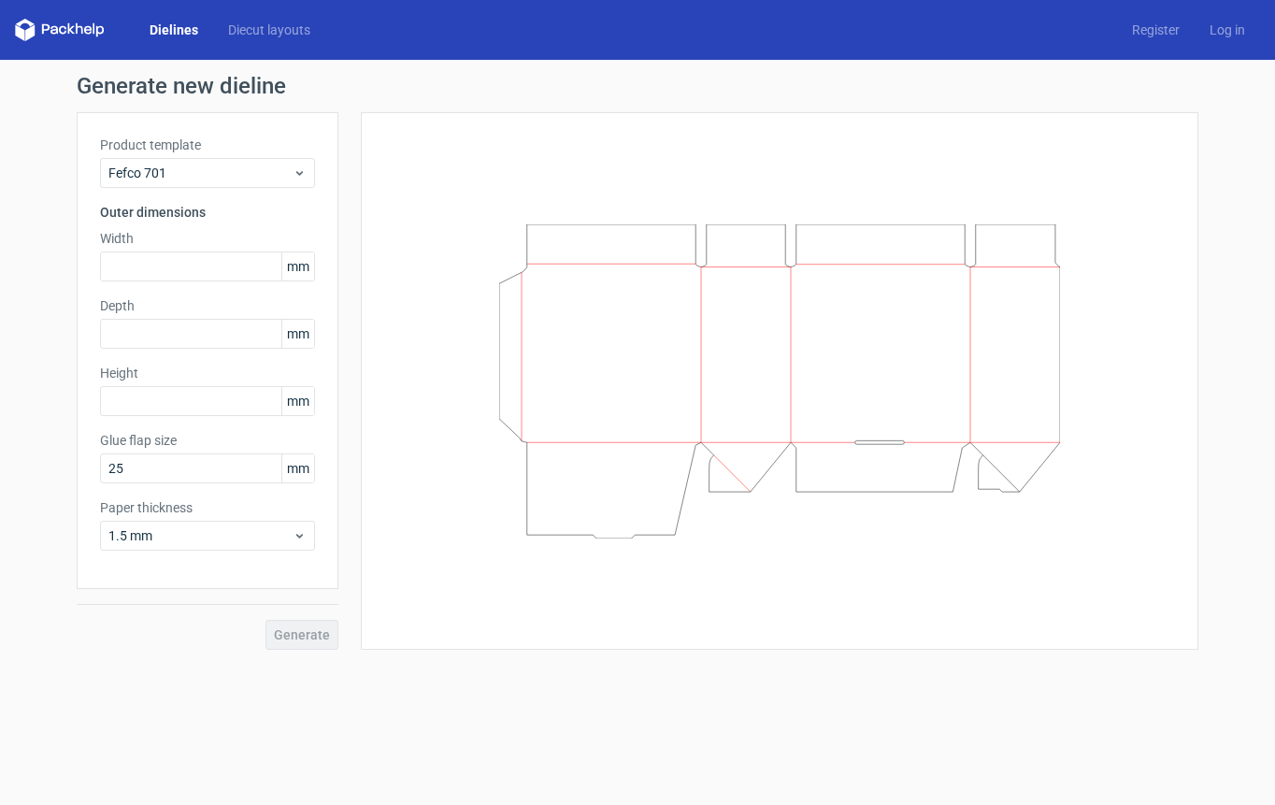
click at [190, 188] on div "Product template Fefco 701 Outer dimensions Width mm Depth mm Height mm Glue fl…" at bounding box center [208, 350] width 262 height 477
click at [194, 176] on span "Fefco 701" at bounding box center [200, 173] width 184 height 19
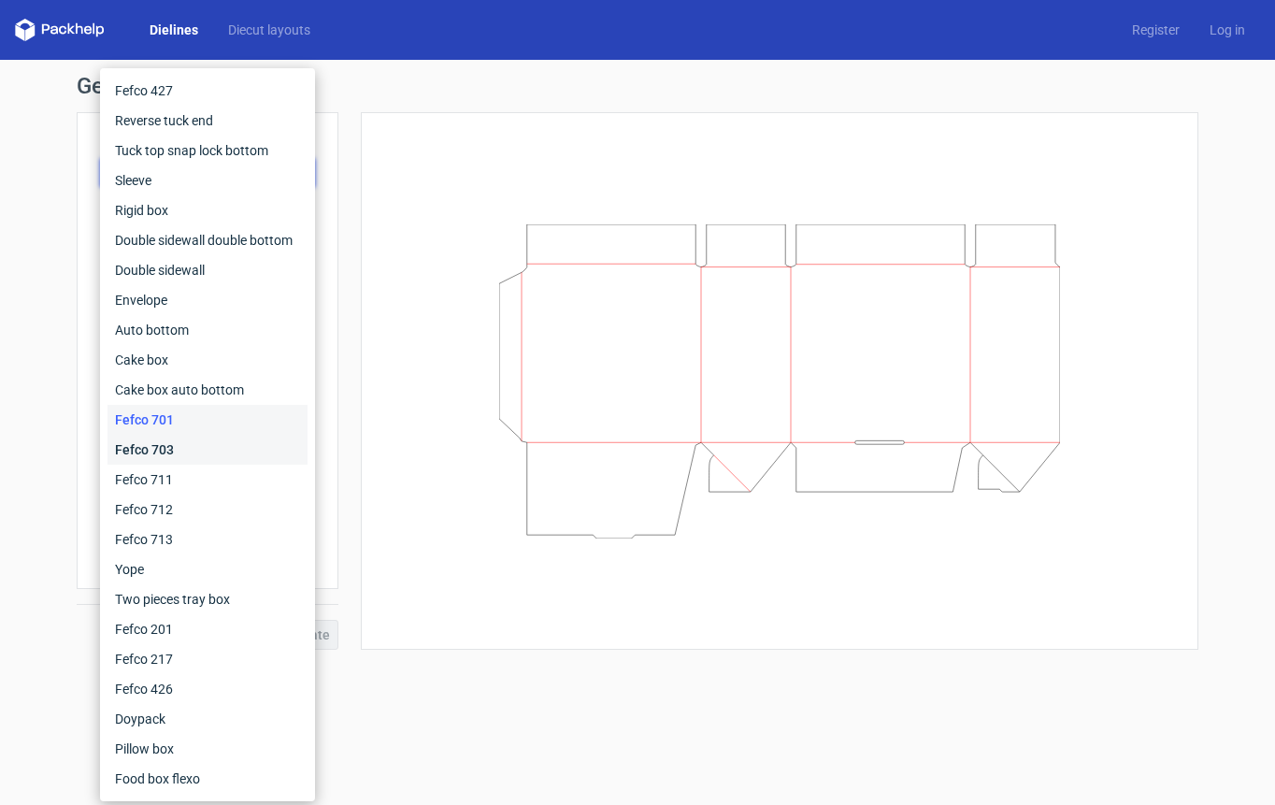
click at [174, 459] on div "Fefco 703" at bounding box center [208, 450] width 200 height 30
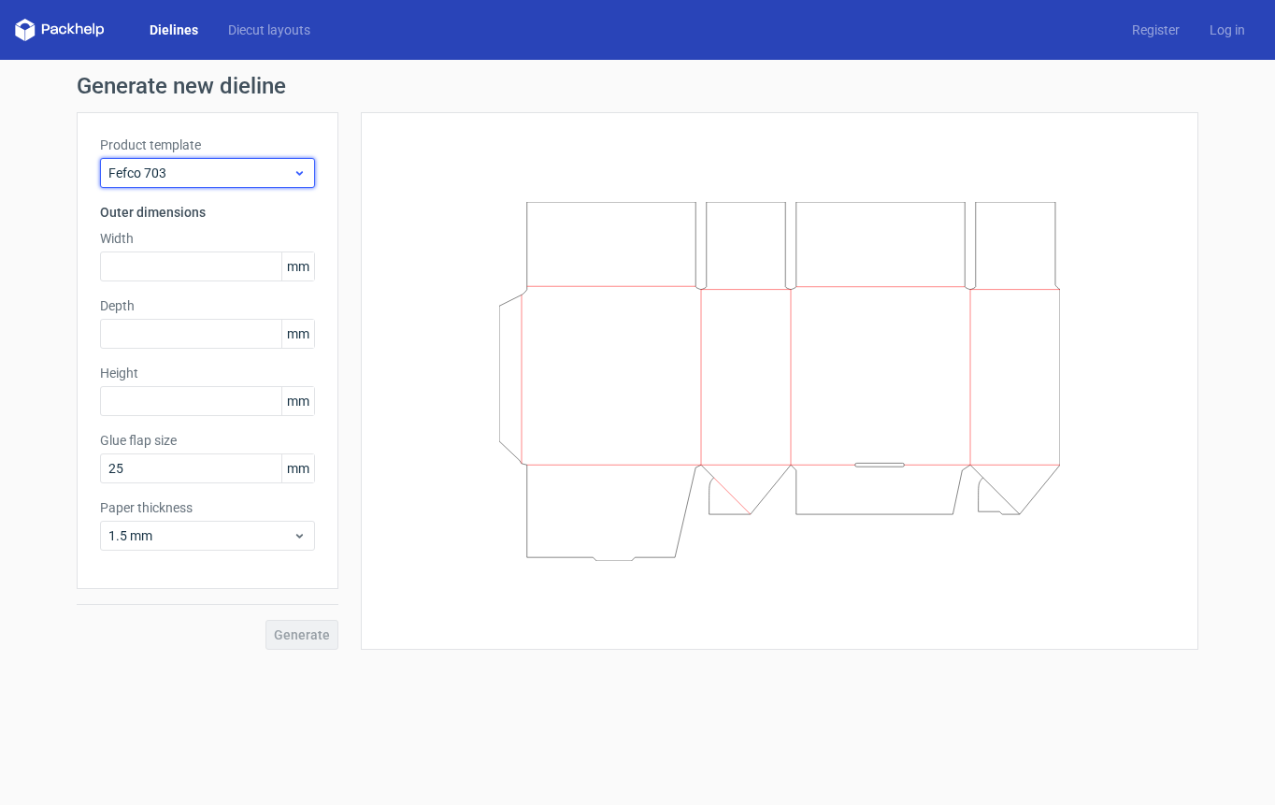
click at [180, 178] on span "Fefco 703" at bounding box center [200, 173] width 184 height 19
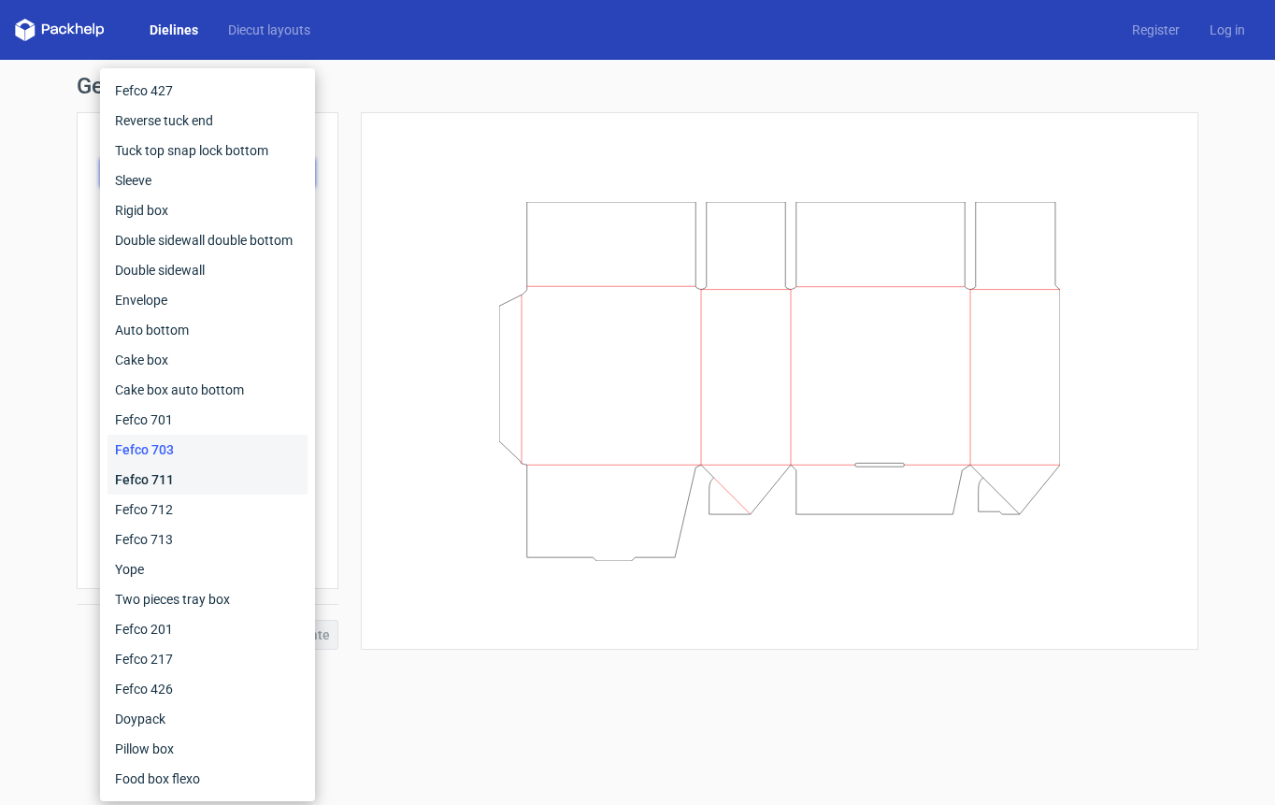
click at [178, 491] on div "Fefco 711" at bounding box center [208, 480] width 200 height 30
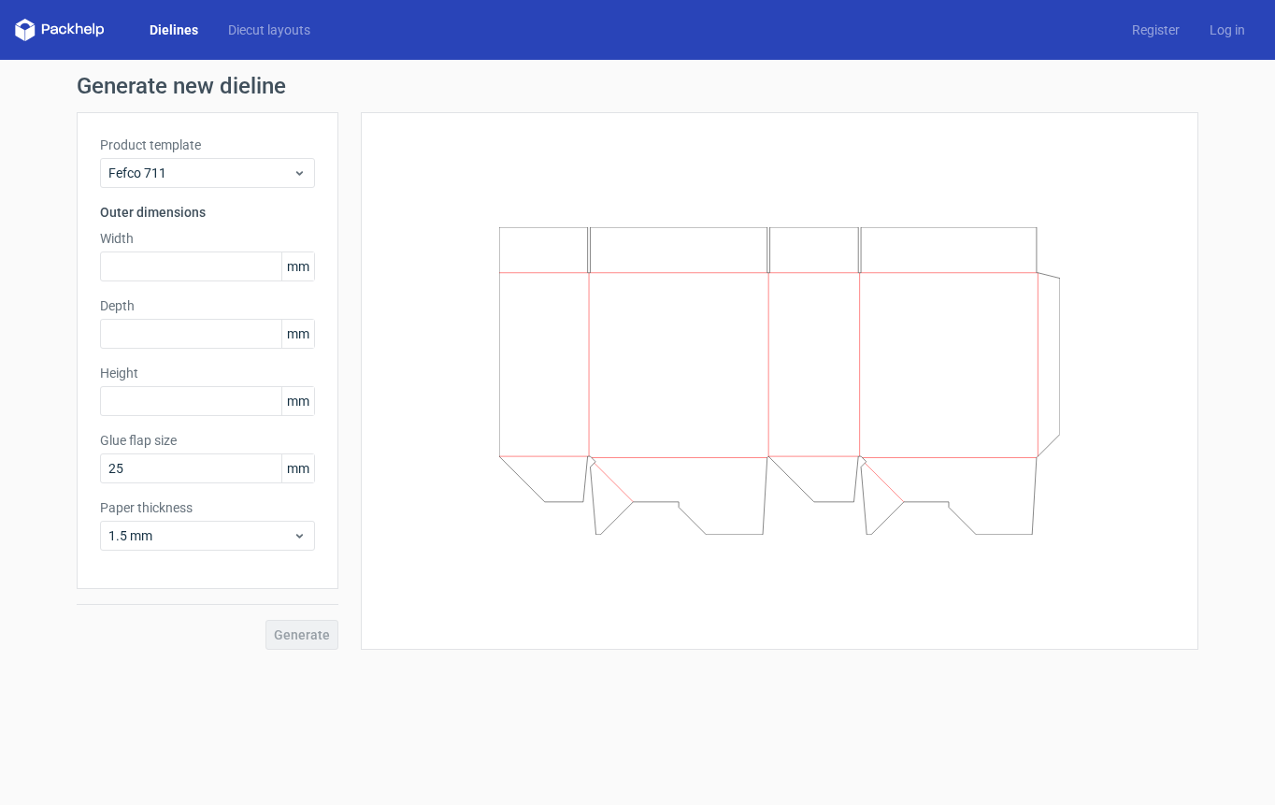
click at [189, 193] on div "Product template Fefco 711 Outer dimensions Width mm Depth mm Height mm Glue fl…" at bounding box center [208, 350] width 262 height 477
click at [188, 179] on span "Fefco 711" at bounding box center [200, 173] width 184 height 19
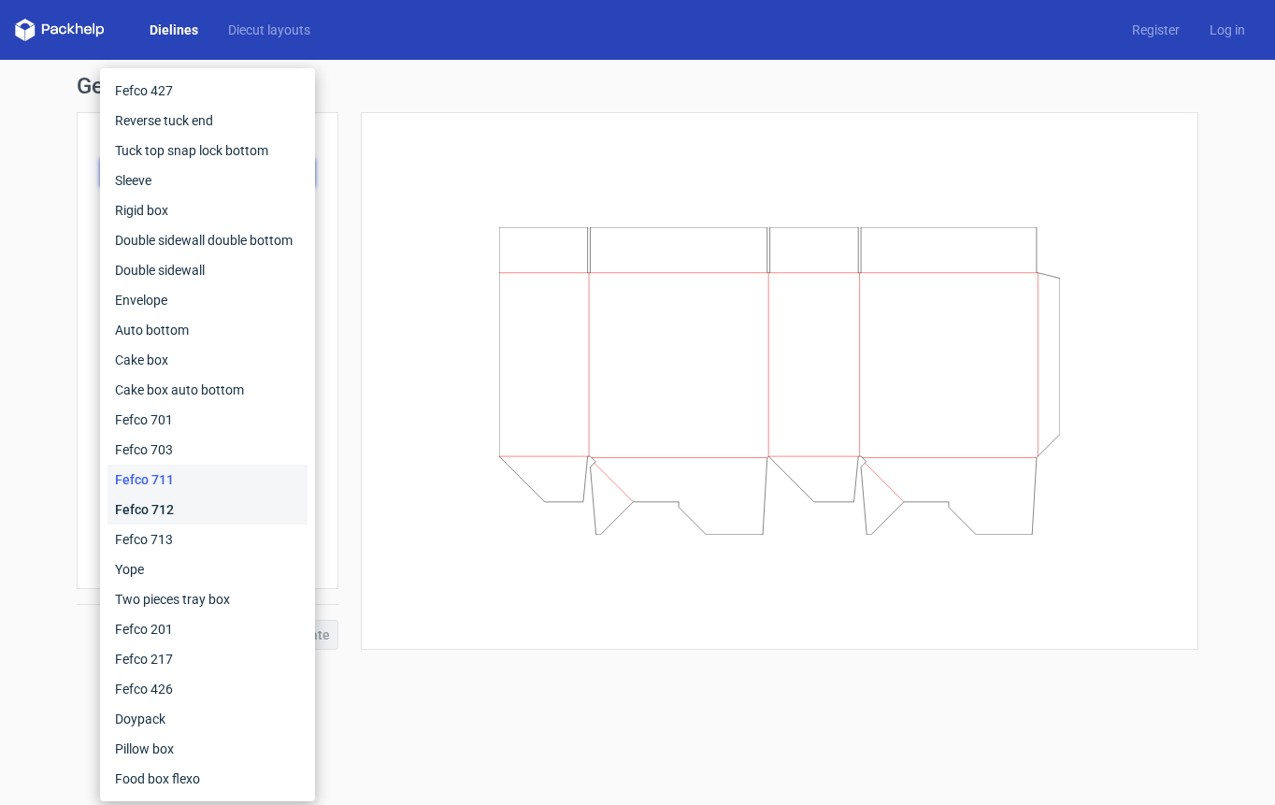
click at [166, 522] on div "Fefco 712" at bounding box center [208, 510] width 200 height 30
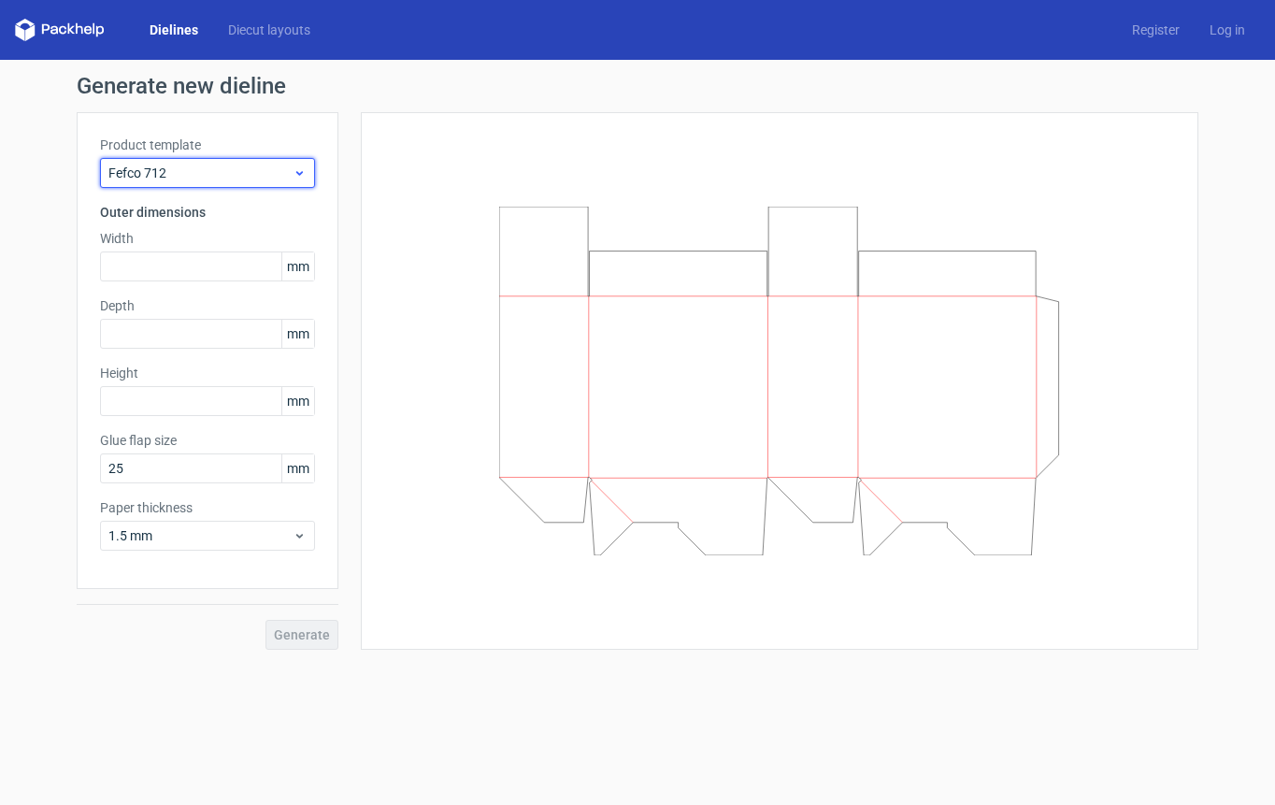
click at [173, 169] on span "Fefco 712" at bounding box center [200, 173] width 184 height 19
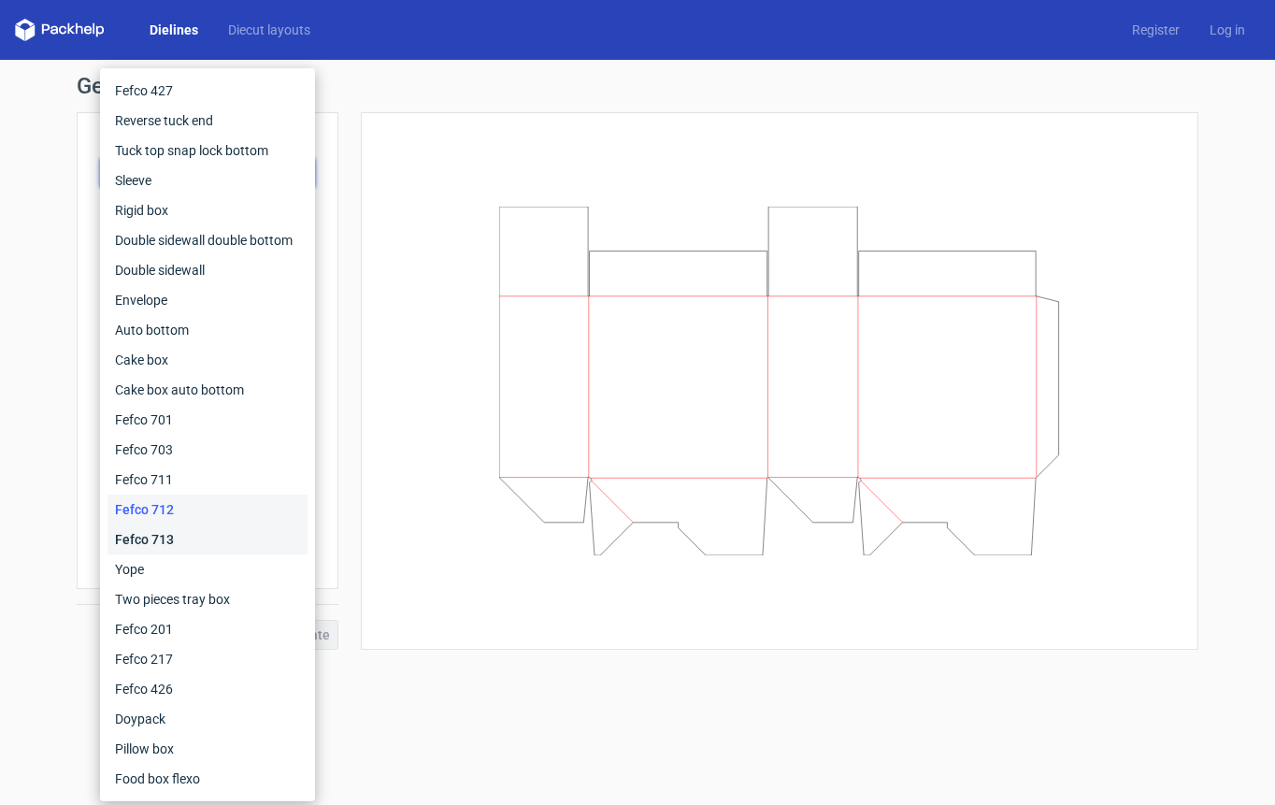
click at [208, 553] on div "Fefco 713" at bounding box center [208, 539] width 200 height 30
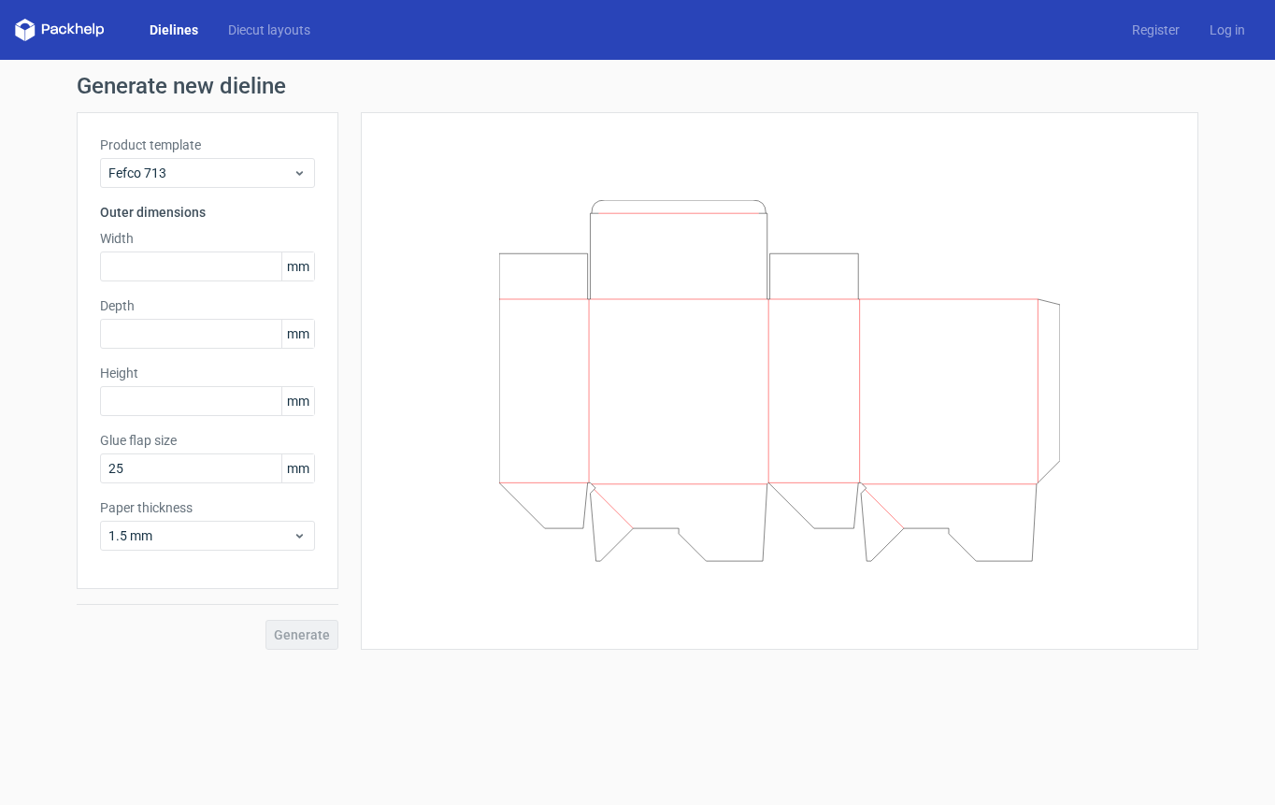
click at [208, 553] on div "Product template Fefco 713 Outer dimensions Width mm Depth mm Height mm Glue fl…" at bounding box center [208, 350] width 262 height 477
click at [218, 178] on span "Fefco 713" at bounding box center [200, 173] width 184 height 19
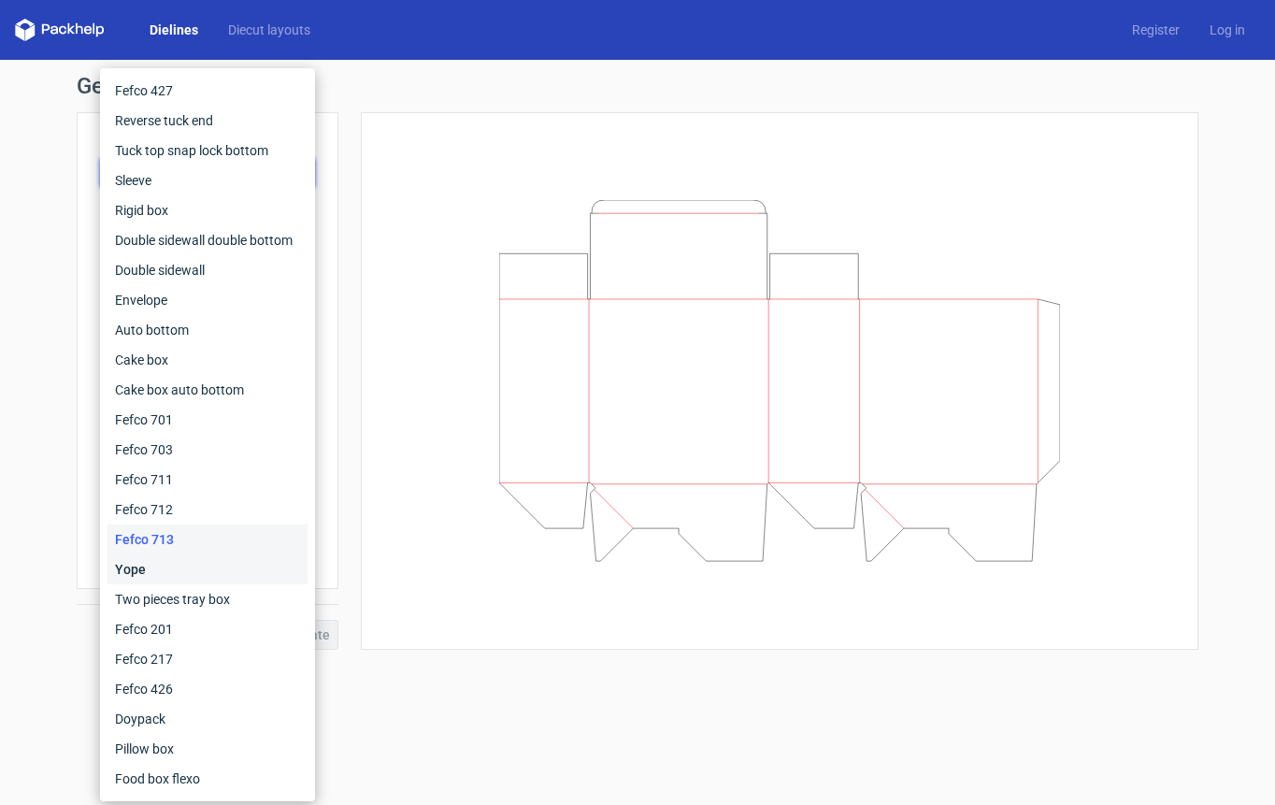
click at [137, 574] on div "Yope" at bounding box center [208, 569] width 200 height 30
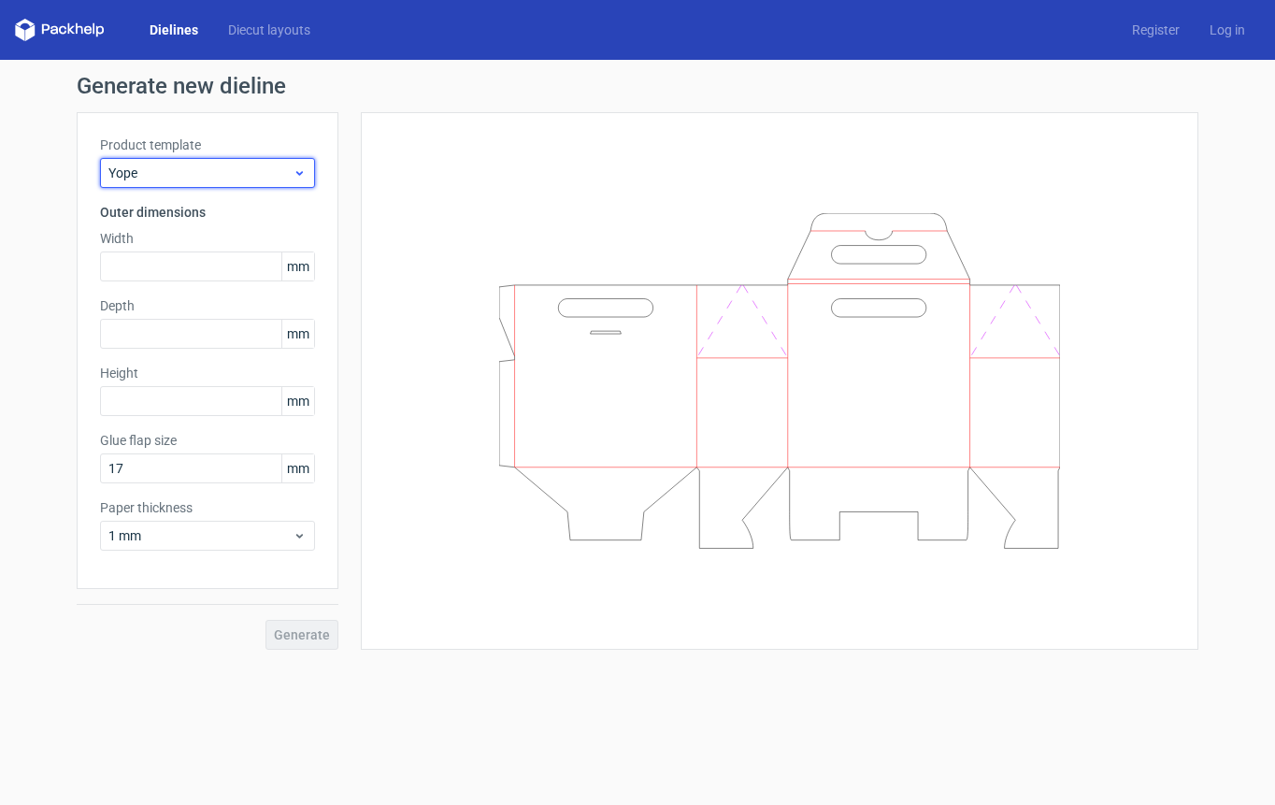
click at [221, 168] on span "Yope" at bounding box center [200, 173] width 184 height 19
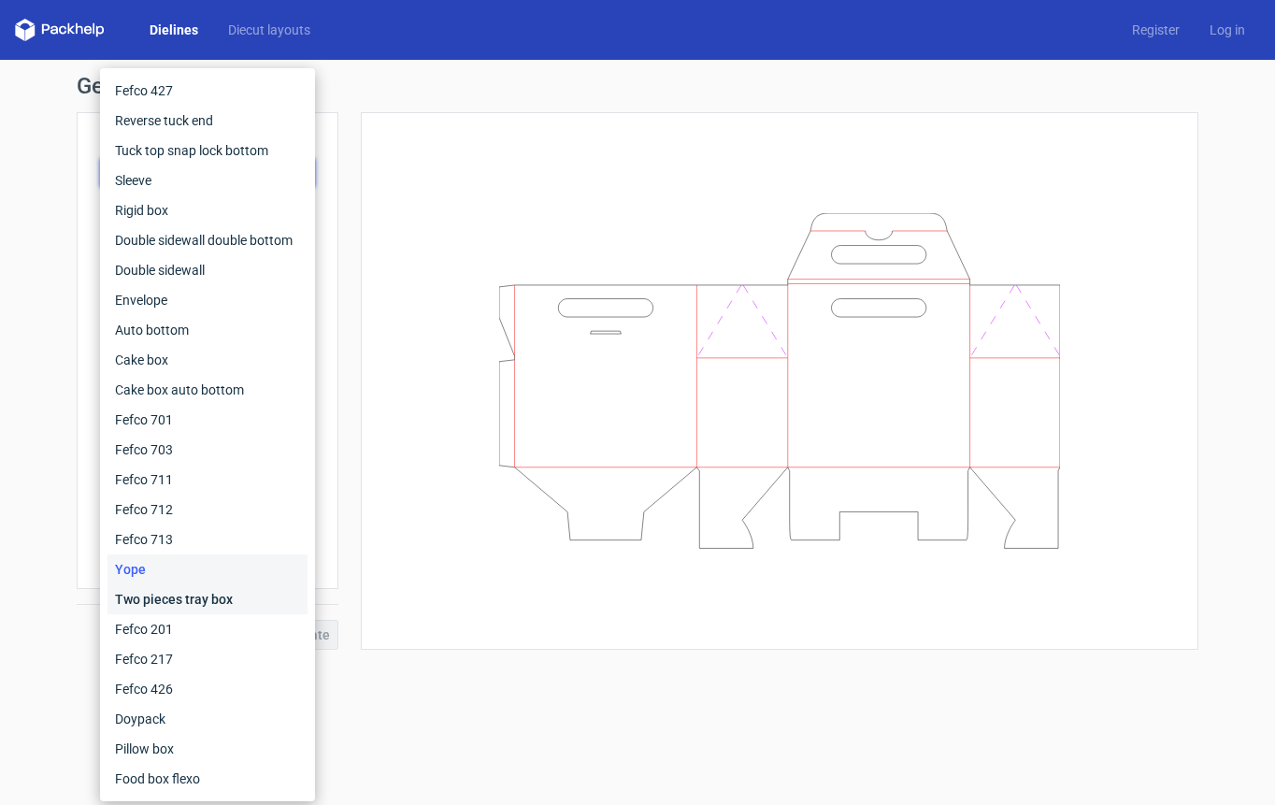
click at [195, 610] on div "Two pieces tray box" at bounding box center [208, 599] width 200 height 30
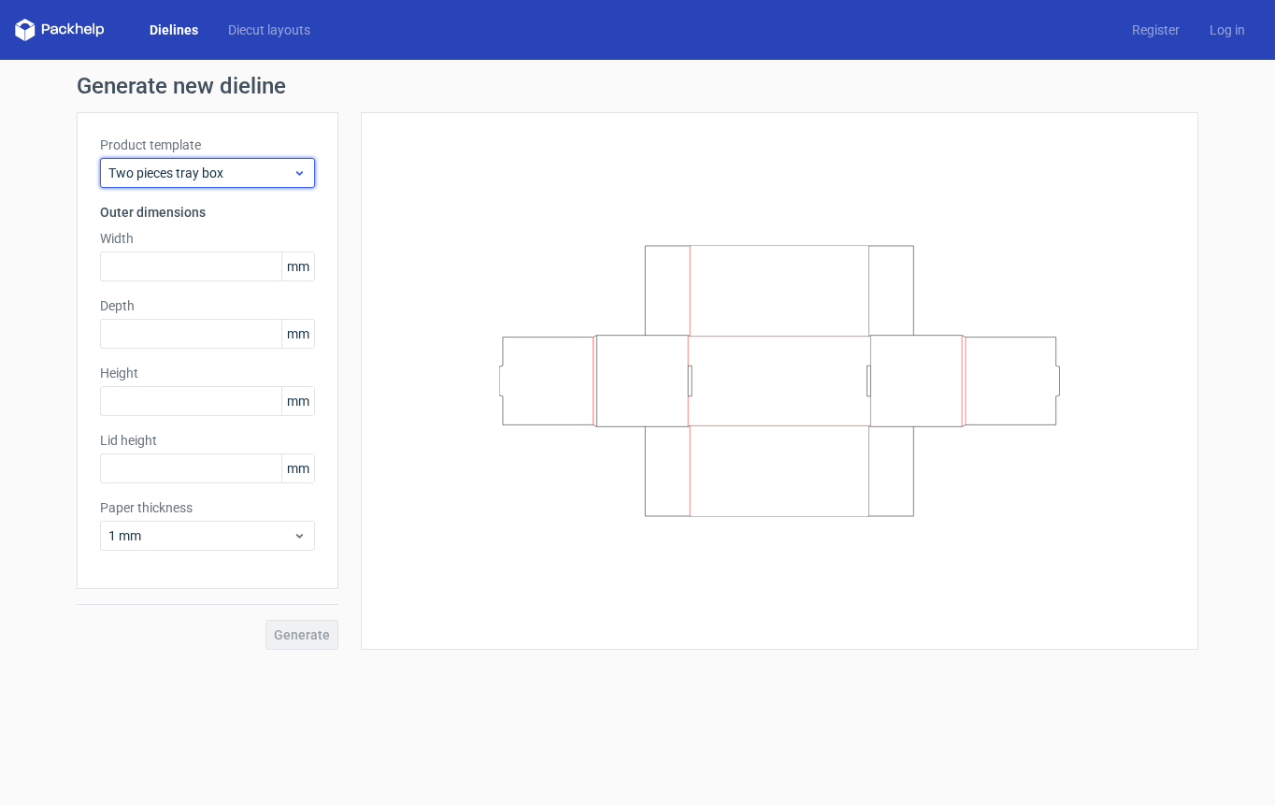
click at [222, 178] on span "Two pieces tray box" at bounding box center [200, 173] width 184 height 19
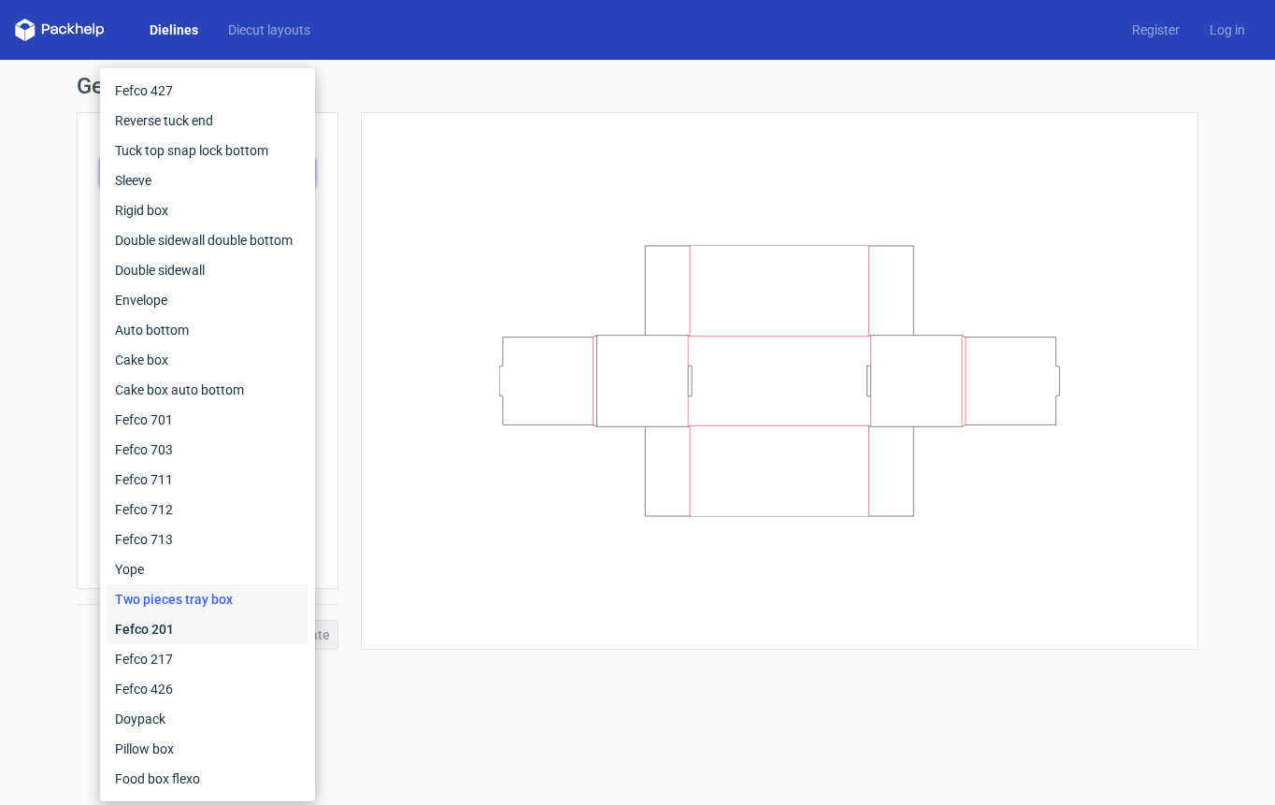
click at [173, 616] on div "Fefco 201" at bounding box center [208, 629] width 200 height 30
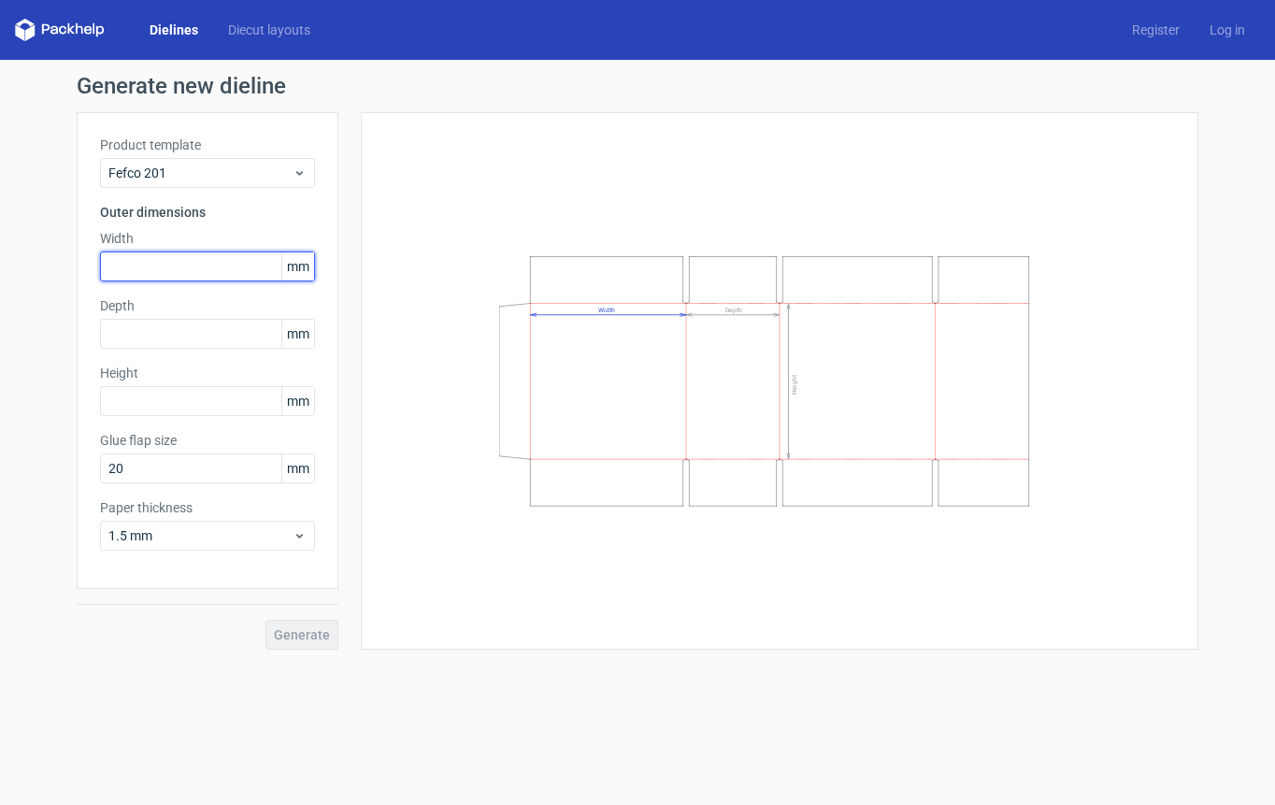
click at [188, 259] on input "text" at bounding box center [207, 266] width 215 height 30
type input "346"
type input "260"
type input "234"
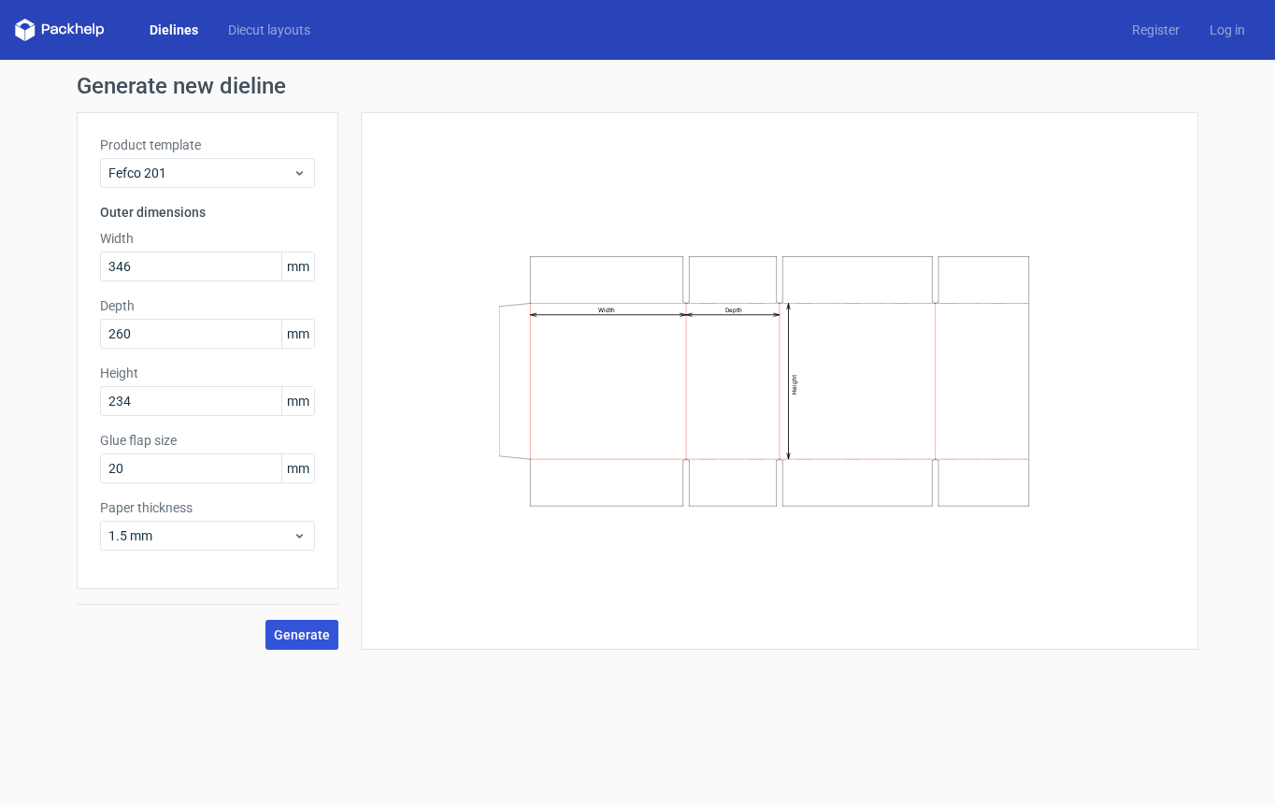
click at [299, 640] on span "Generate" at bounding box center [302, 634] width 56 height 13
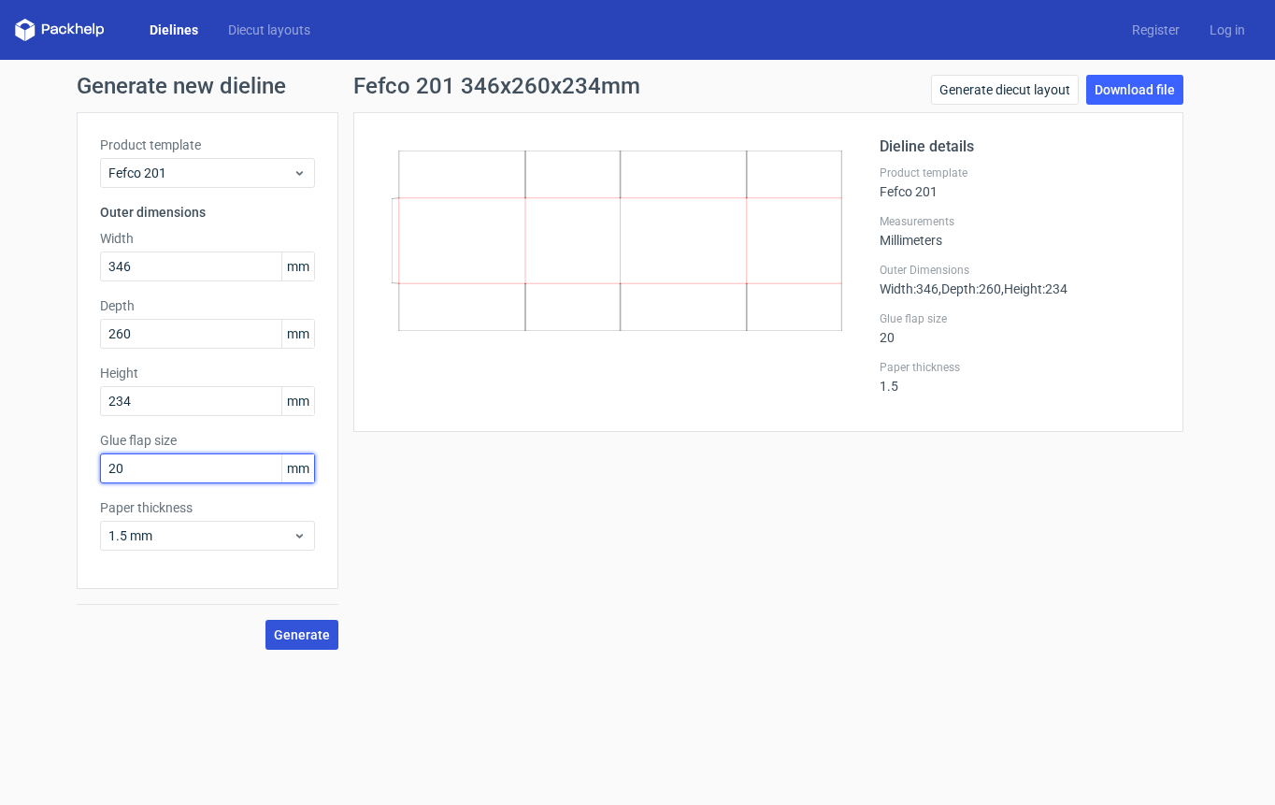
click at [218, 475] on input "20" at bounding box center [207, 468] width 215 height 30
click at [219, 475] on input "20" at bounding box center [207, 468] width 215 height 30
type input "30"
click at [294, 635] on span "Generate" at bounding box center [302, 634] width 56 height 13
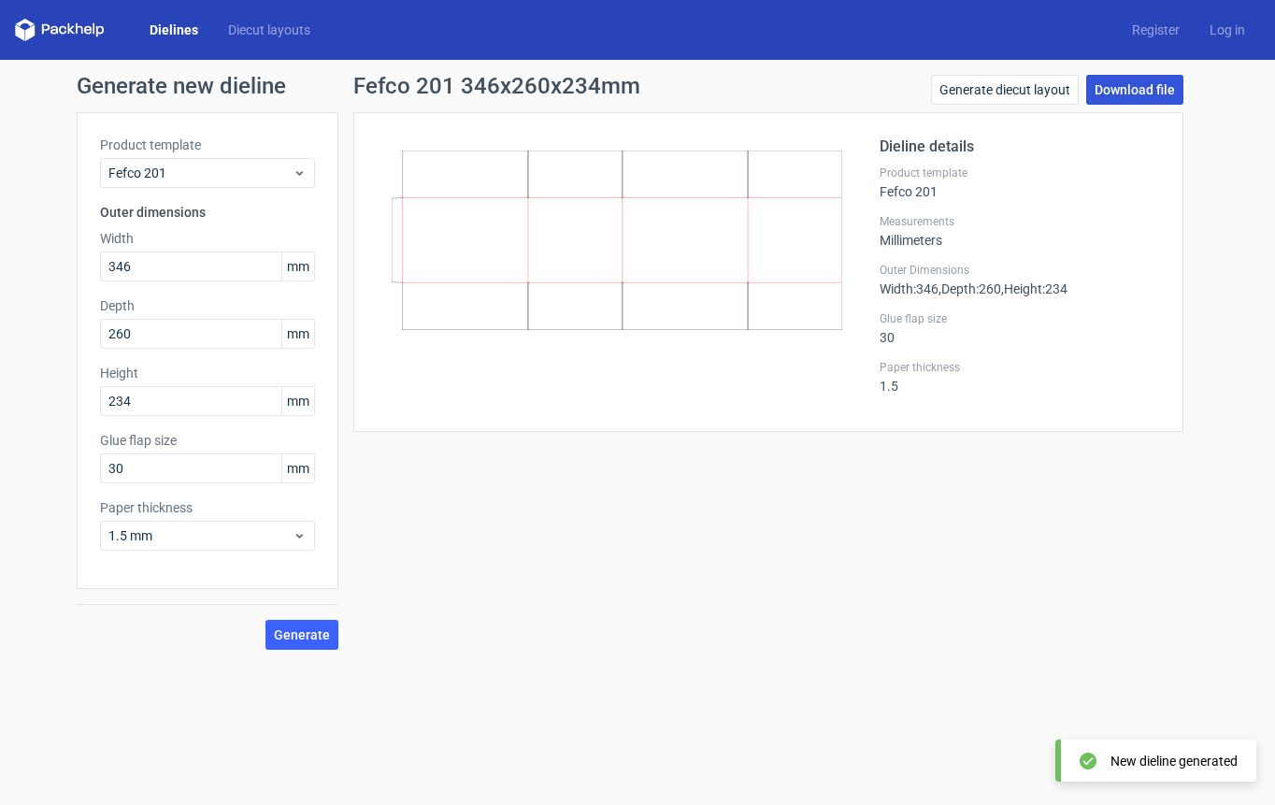
click at [972, 86] on link "Download file" at bounding box center [1134, 90] width 97 height 30
